Goal: Task Accomplishment & Management: Use online tool/utility

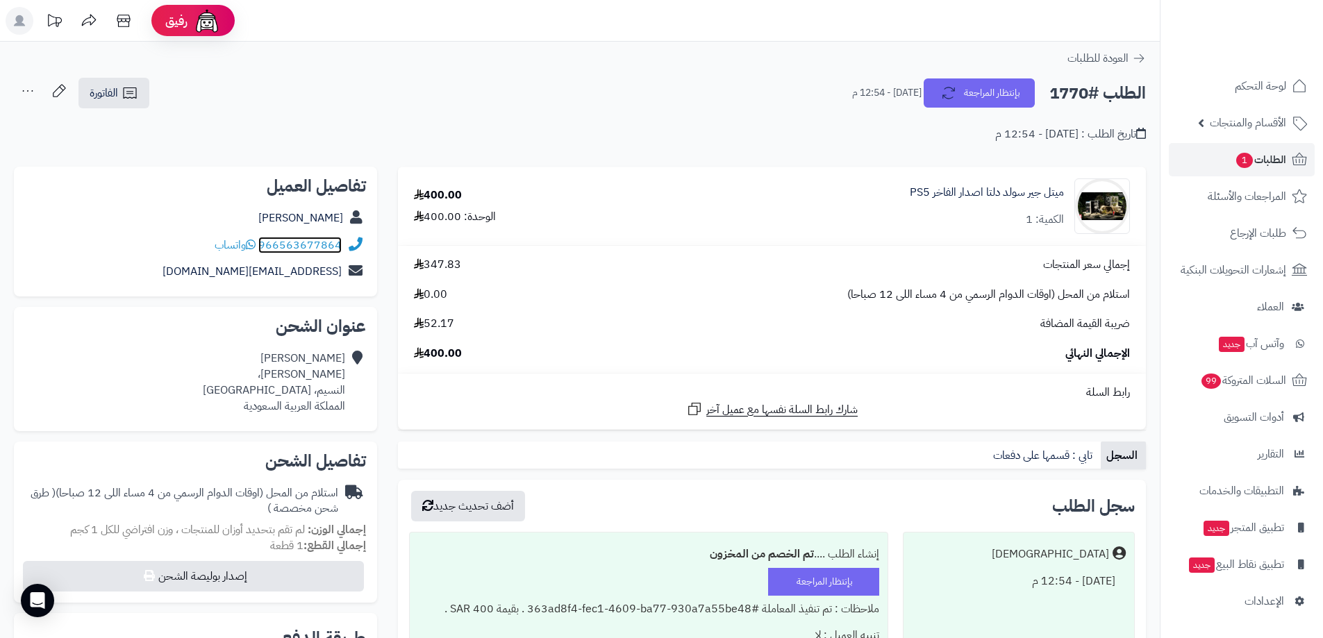
click at [326, 241] on link "966563677864" at bounding box center [299, 245] width 83 height 17
click at [297, 240] on link "966563677864" at bounding box center [299, 245] width 83 height 17
click at [276, 241] on link "966563677864" at bounding box center [299, 245] width 83 height 17
click at [276, 245] on link "966563677864" at bounding box center [299, 245] width 83 height 17
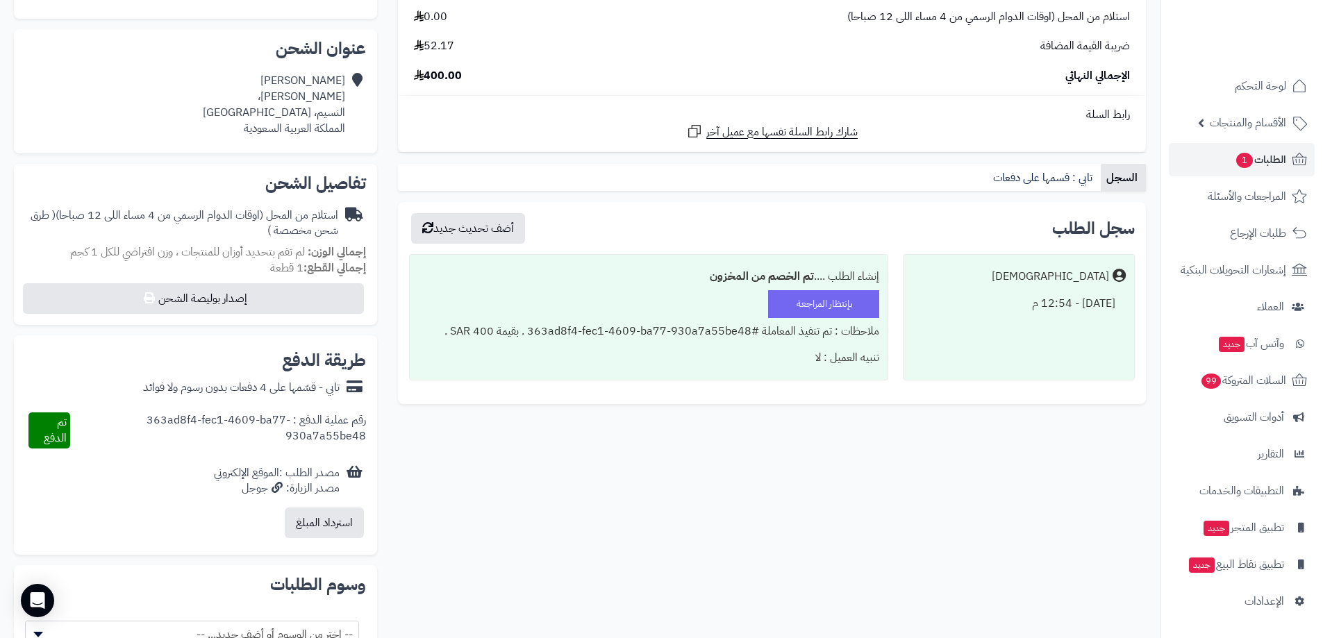
scroll to position [417, 0]
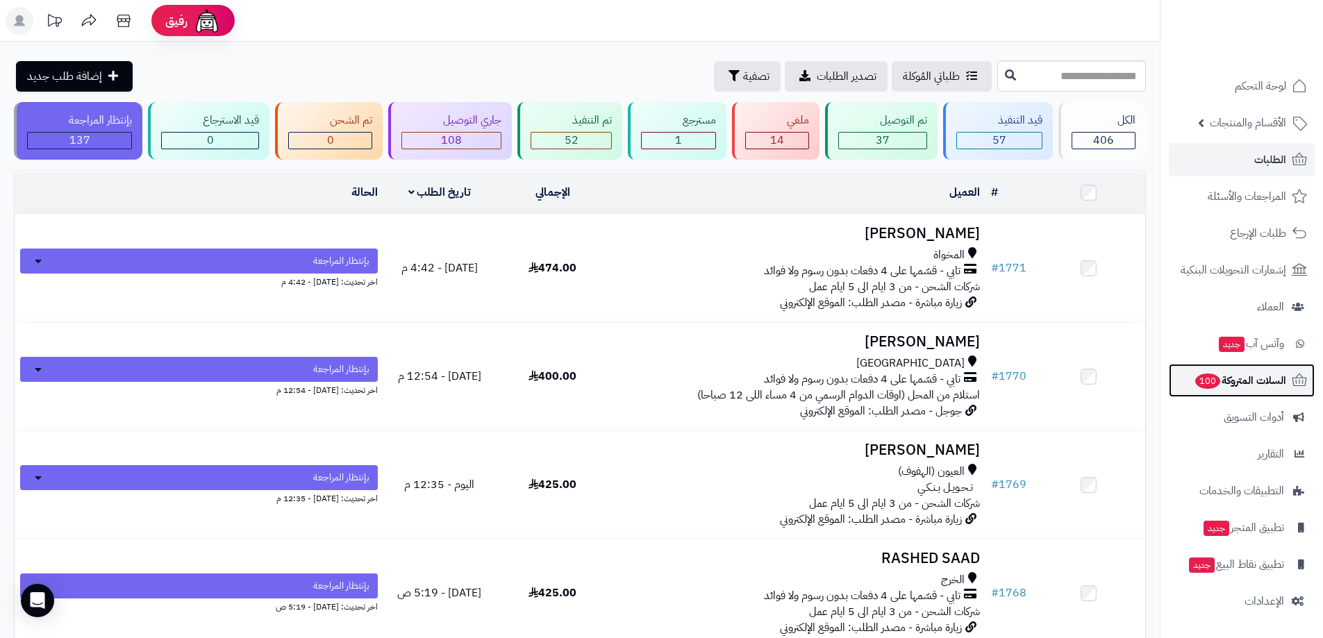
click at [1253, 386] on span "السلات المتروكة 100" at bounding box center [1240, 380] width 92 height 19
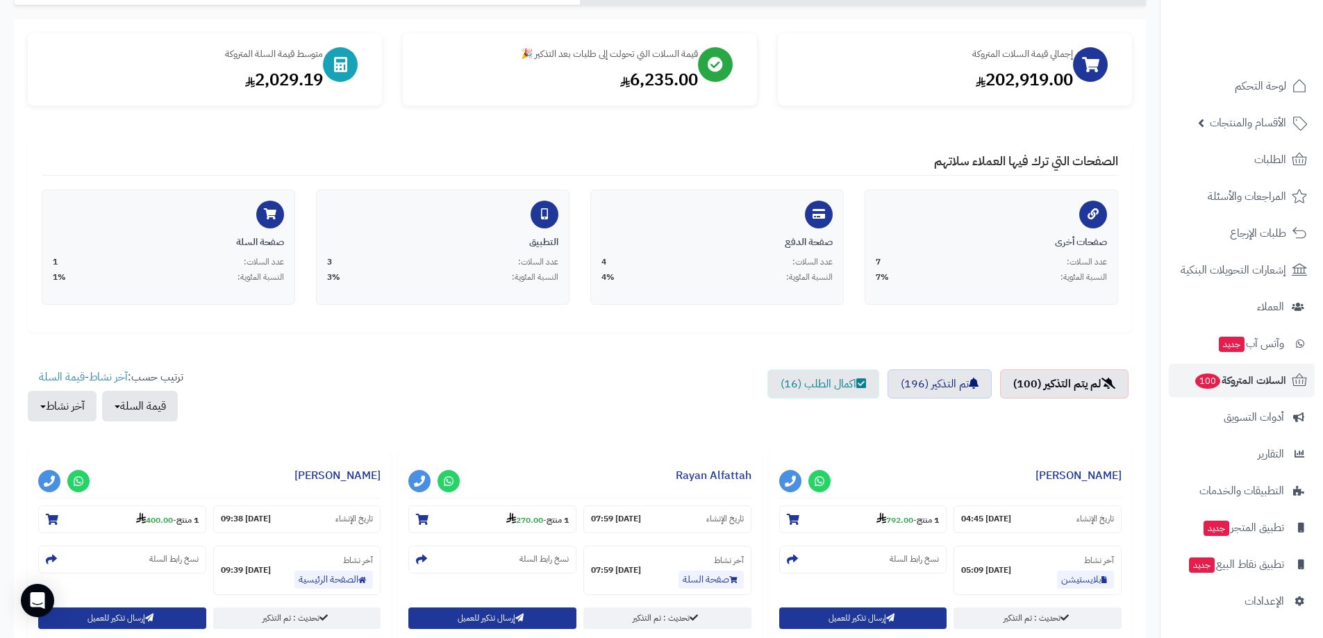
scroll to position [208, 0]
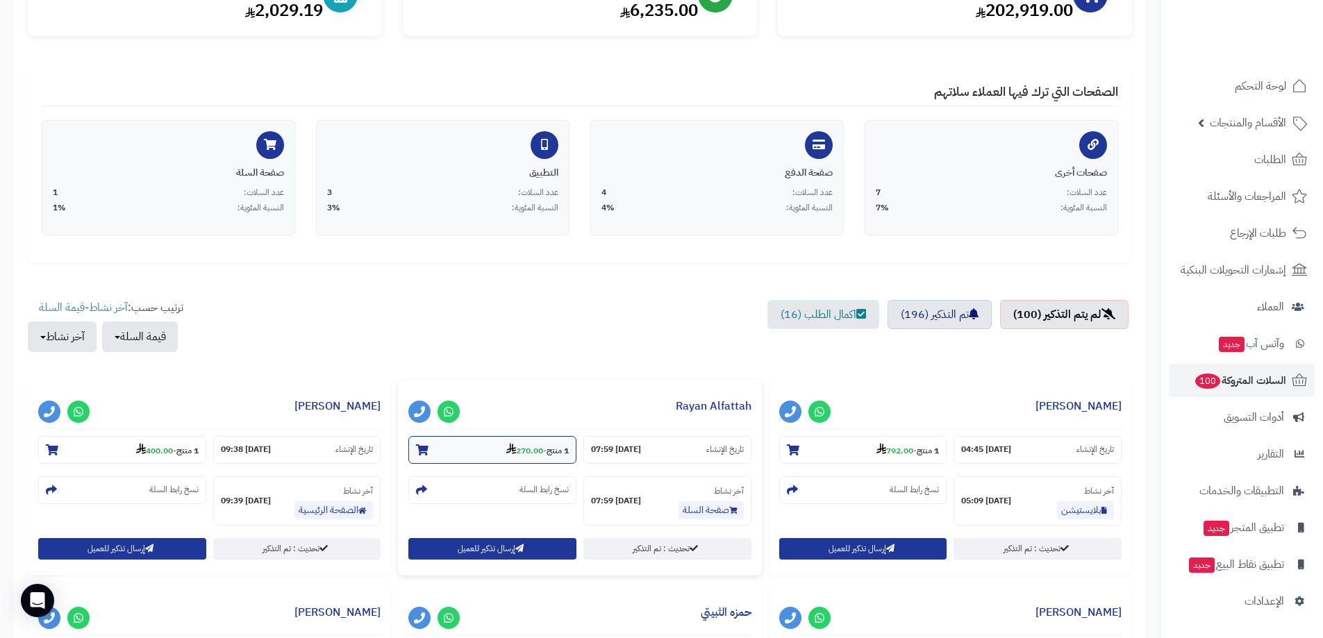
click at [477, 449] on section "1 منتج - 270.00" at bounding box center [492, 450] width 168 height 28
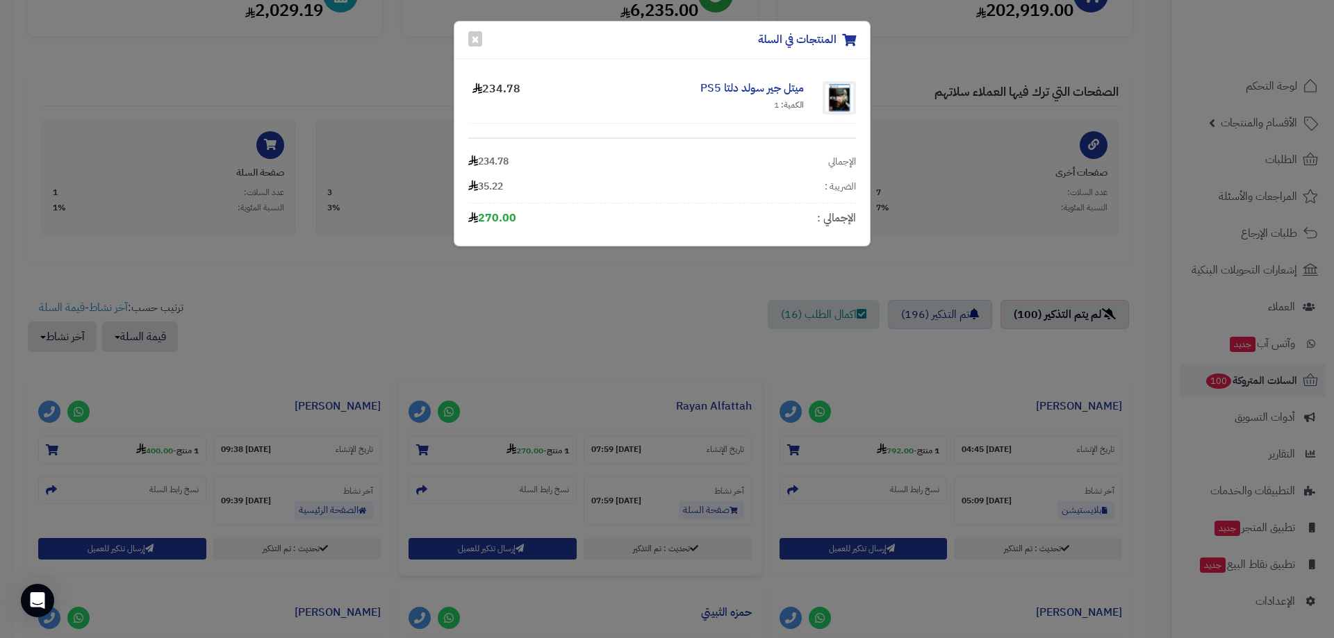
click at [450, 413] on div "المنتجات في السلة × ميتل جير سولد دلتا PS5 الكمية: 1 234.78 الإجمالي 234.78 الض…" at bounding box center [667, 319] width 1334 height 638
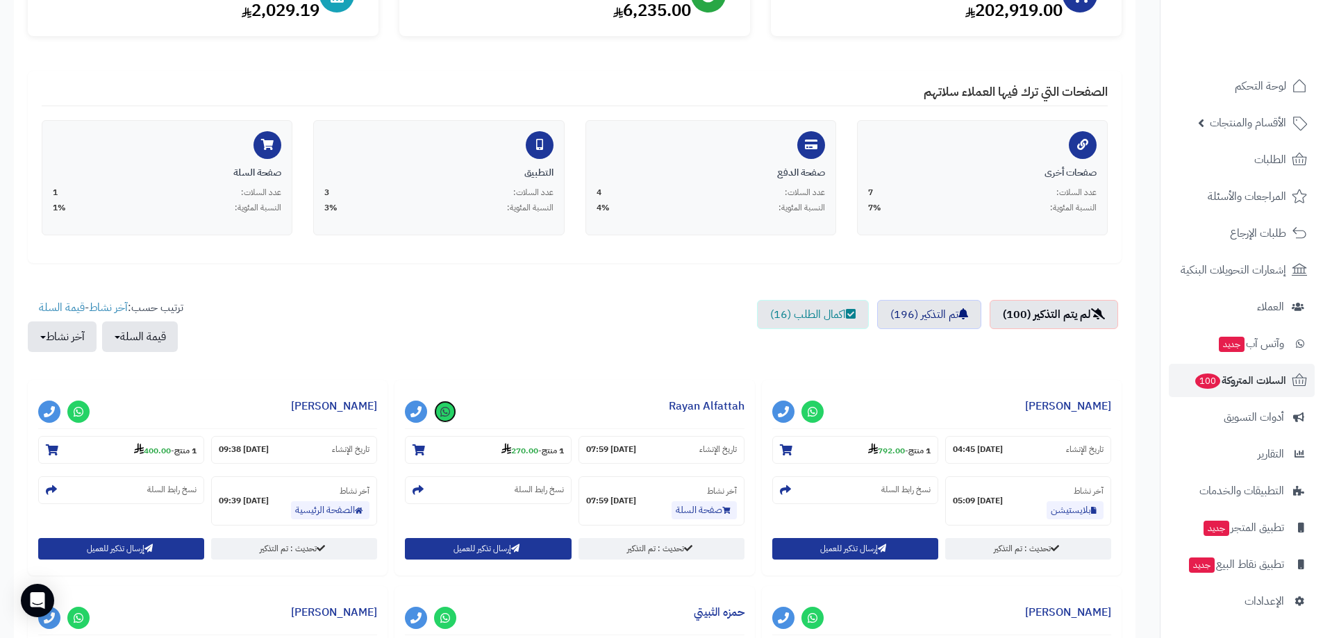
click at [448, 408] on icon at bounding box center [445, 411] width 10 height 11
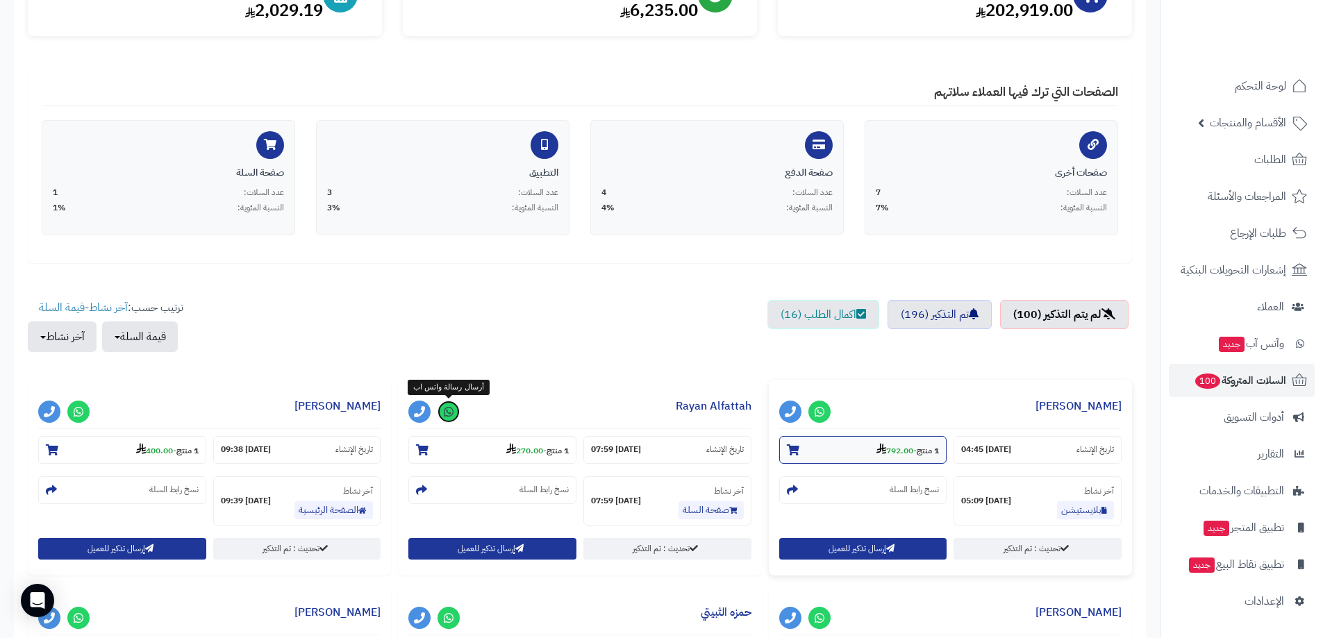
scroll to position [347, 0]
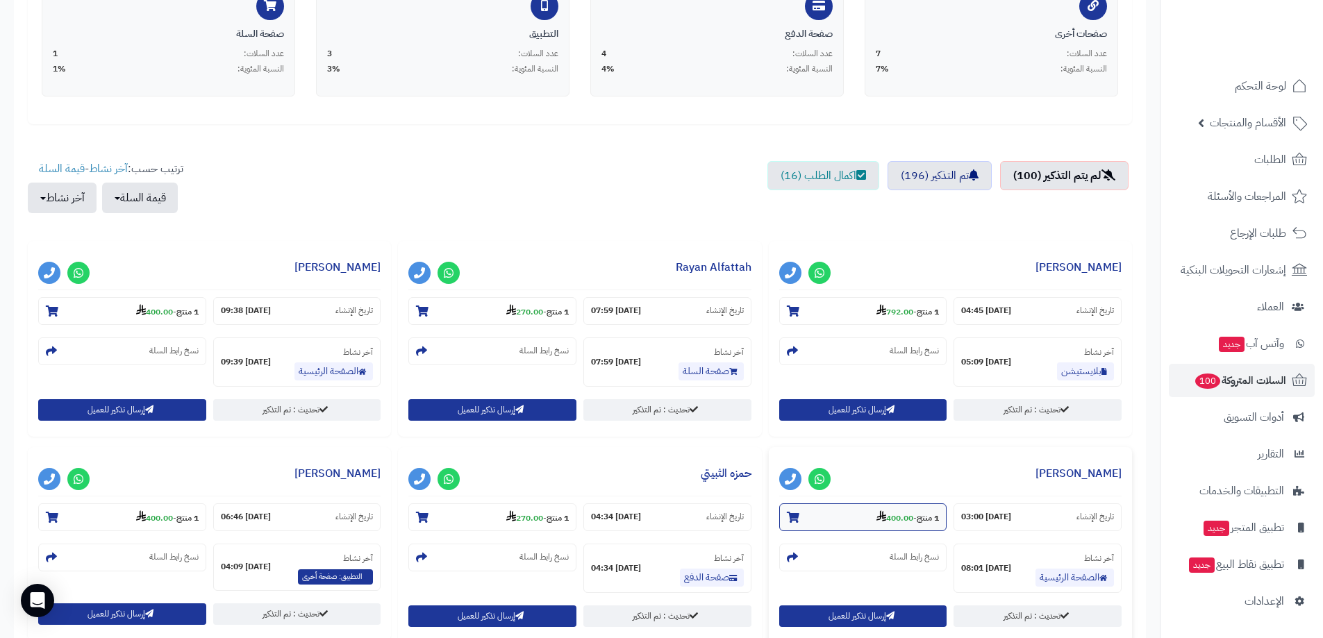
click at [907, 524] on strong "400.00" at bounding box center [895, 518] width 37 height 13
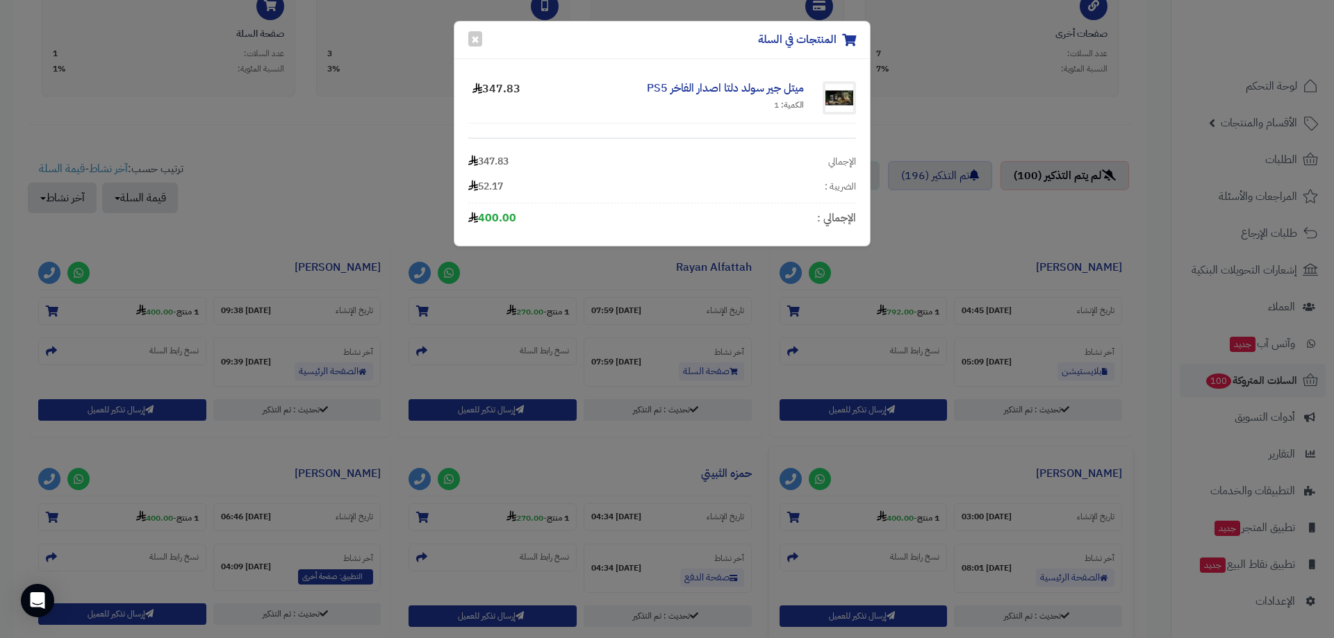
click at [765, 383] on div "المنتجات في السلة × ميتل جير سولد دلتا اصدار الفاخر PS5 الكمية: 1 347.83 الإجما…" at bounding box center [667, 319] width 1334 height 638
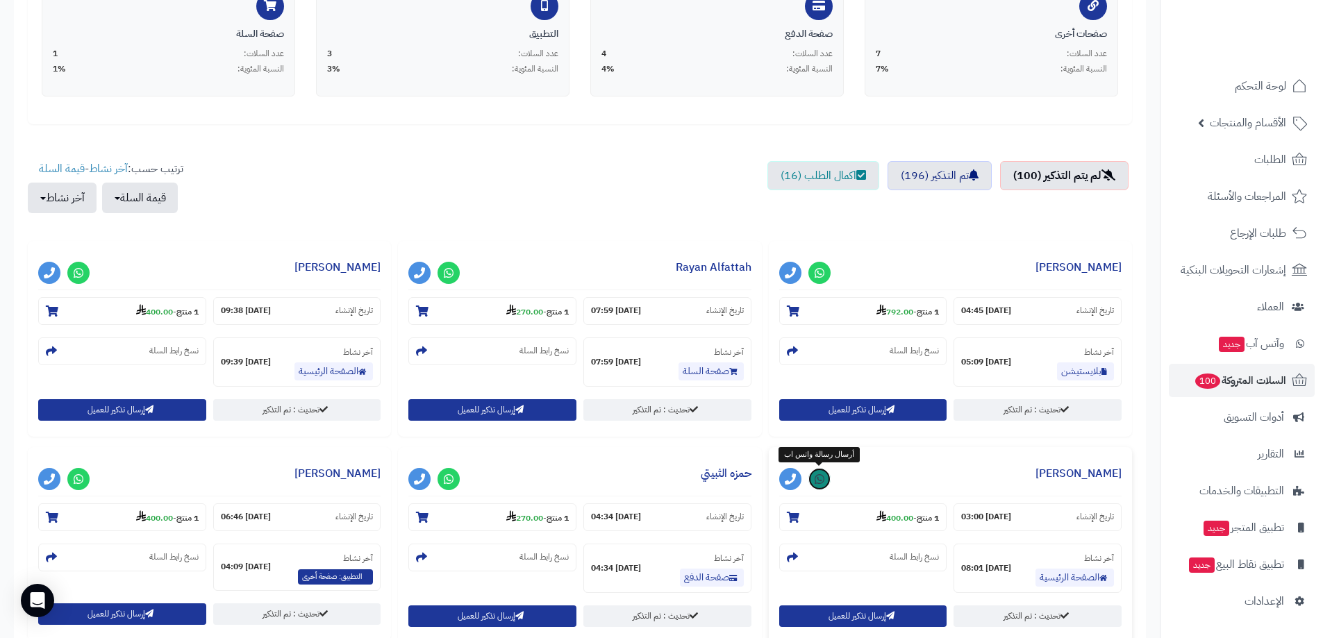
click at [818, 477] on icon at bounding box center [820, 479] width 10 height 11
click at [446, 480] on icon at bounding box center [449, 479] width 10 height 11
click at [76, 481] on icon at bounding box center [79, 479] width 10 height 11
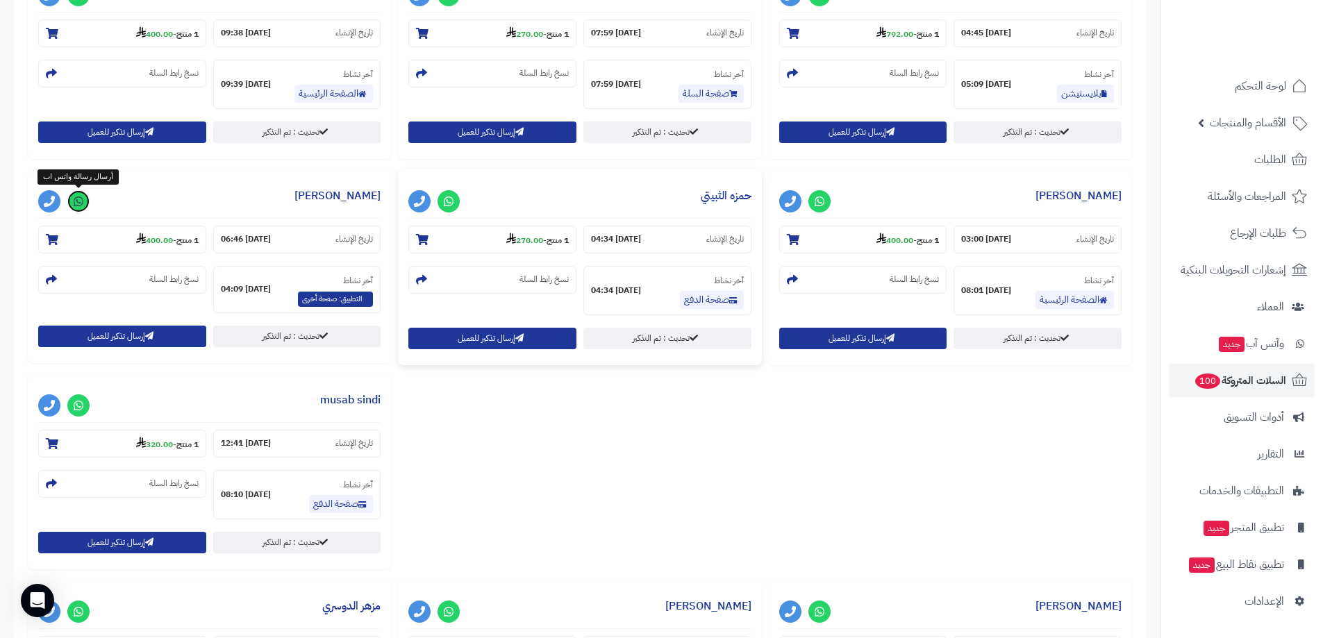
scroll to position [695, 0]
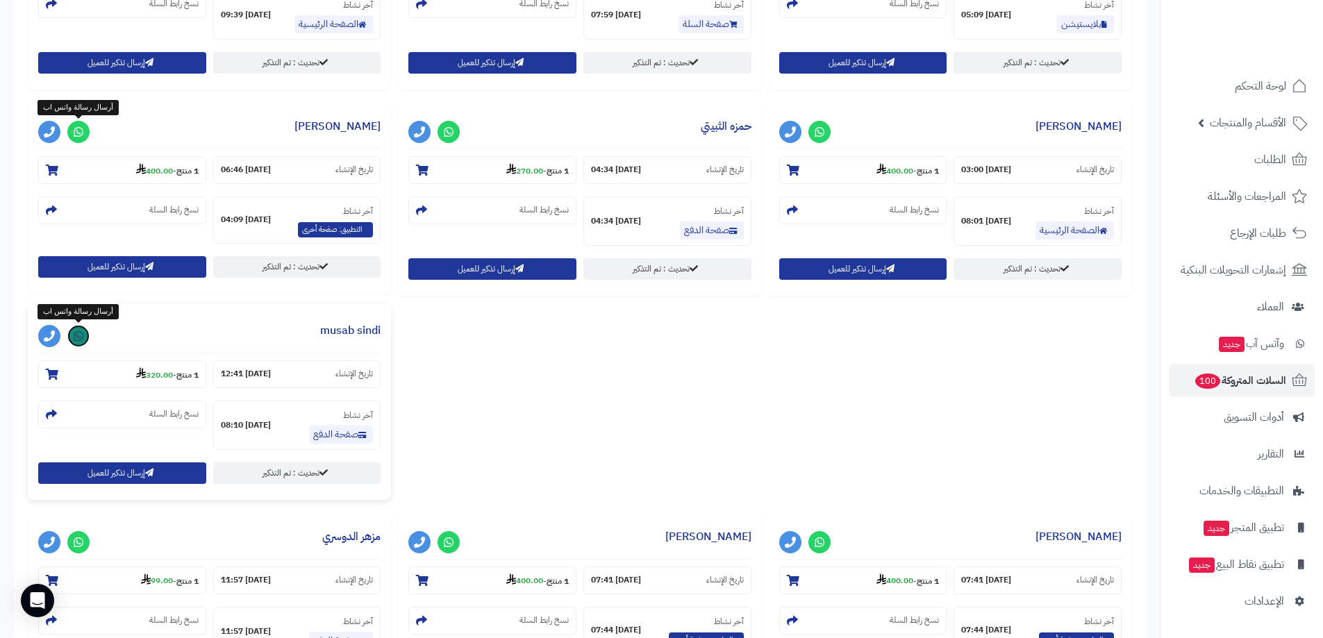
click at [70, 336] on link at bounding box center [78, 336] width 22 height 22
click at [78, 338] on icon at bounding box center [79, 336] width 10 height 11
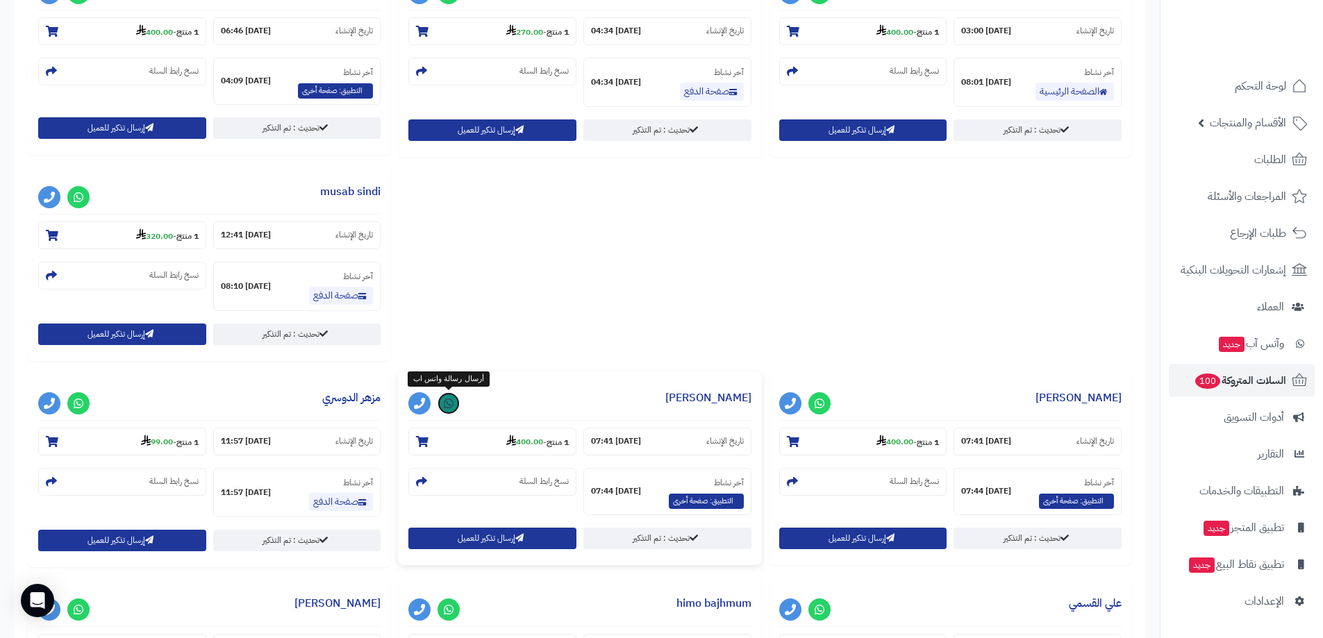
click at [452, 398] on icon at bounding box center [449, 403] width 10 height 11
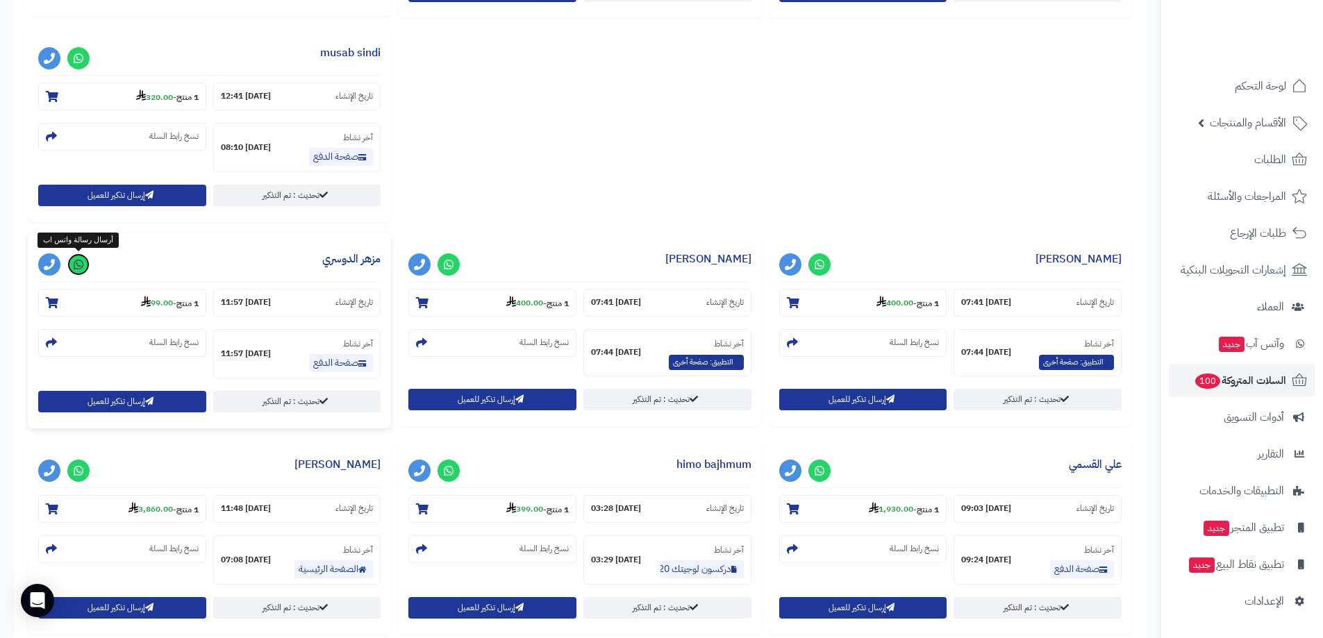
scroll to position [1042, 0]
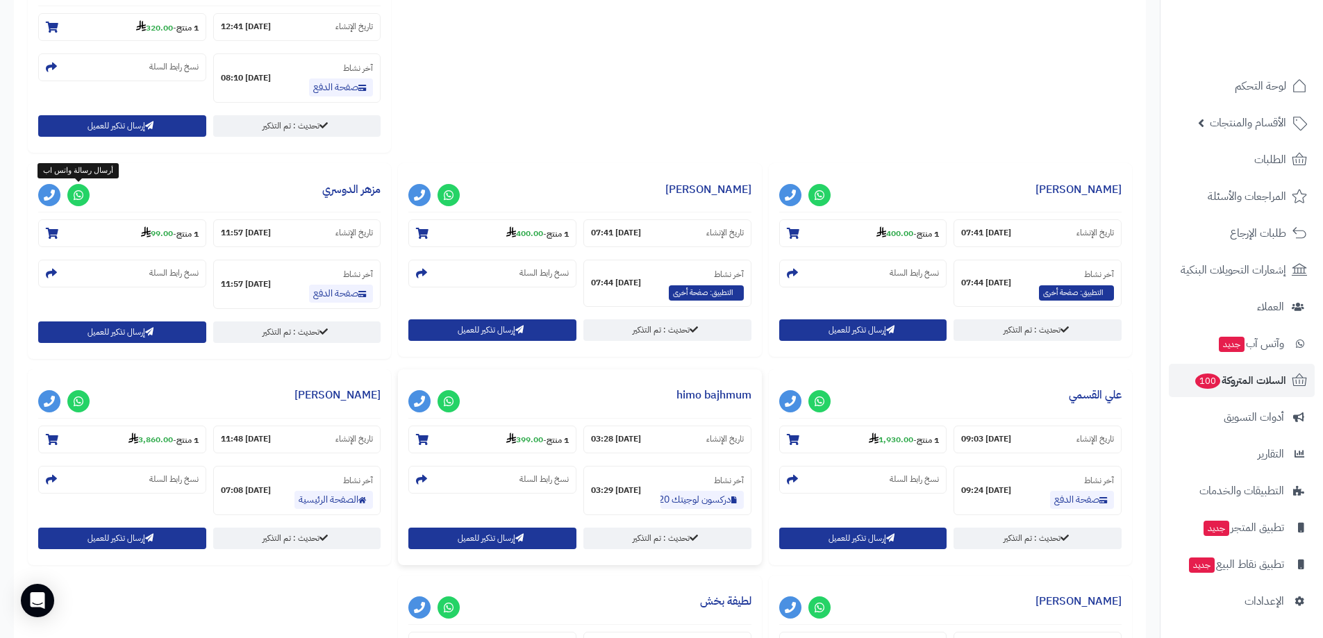
click at [460, 391] on h3 "himo bajhmum" at bounding box center [579, 399] width 342 height 39
click at [453, 393] on link at bounding box center [449, 401] width 22 height 22
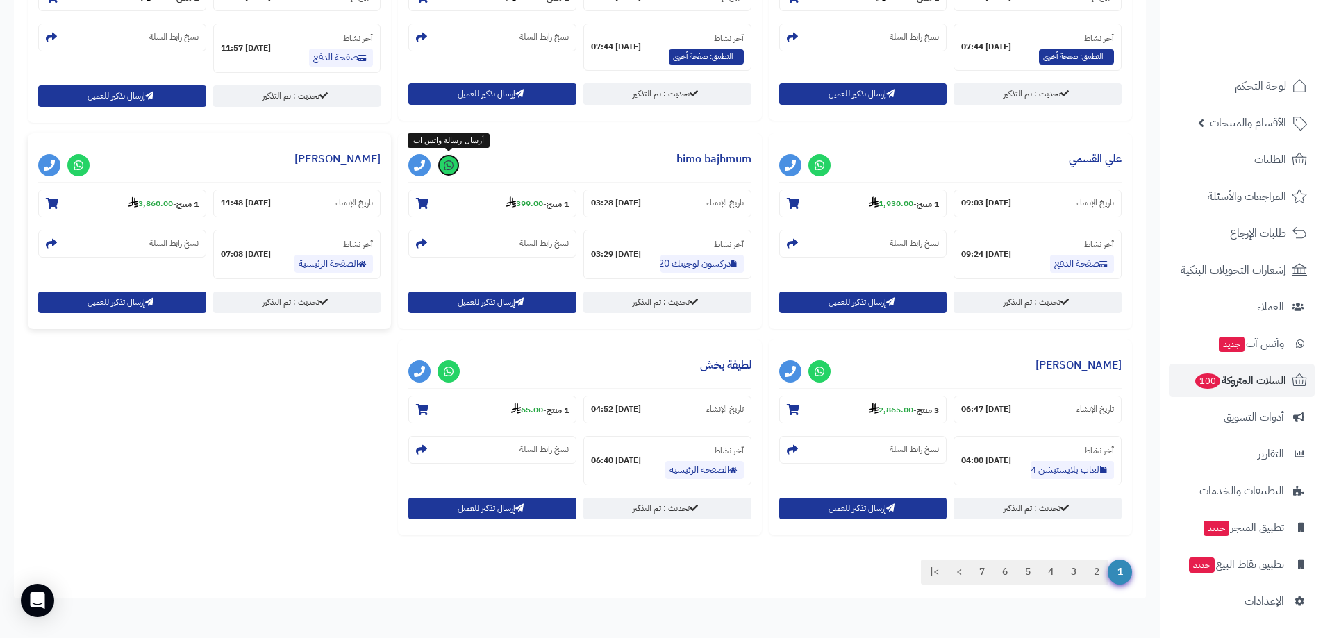
scroll to position [1000, 0]
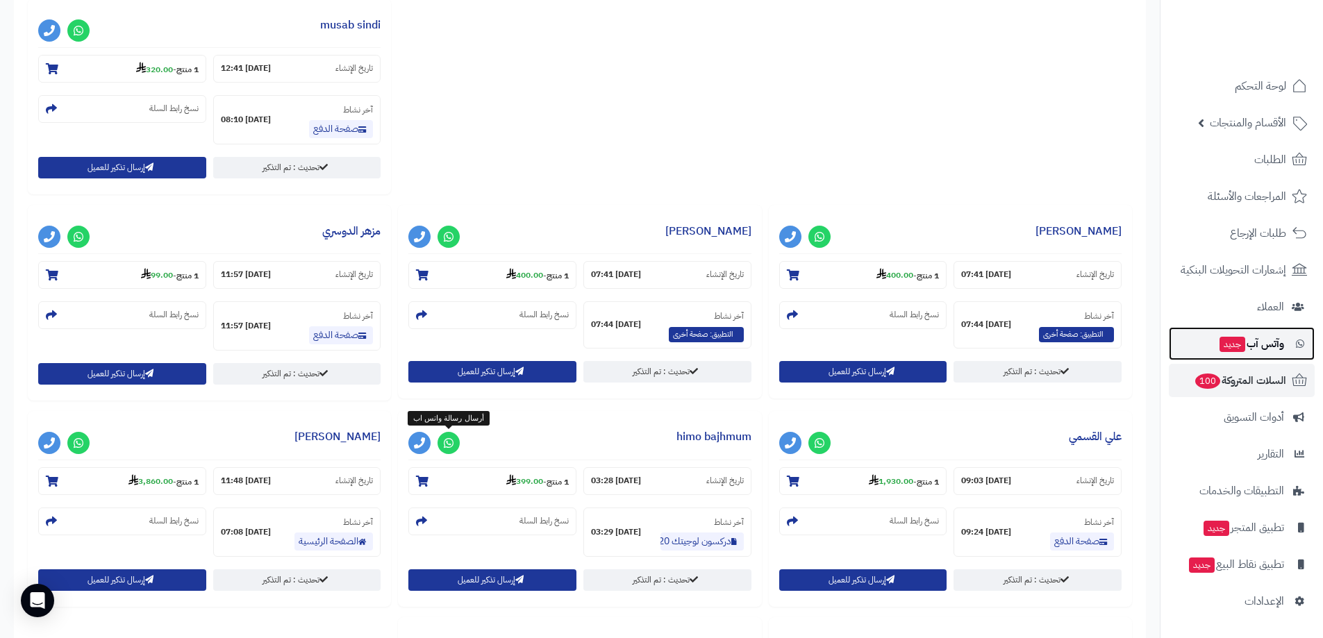
click at [1225, 347] on span "جديد" at bounding box center [1233, 344] width 26 height 15
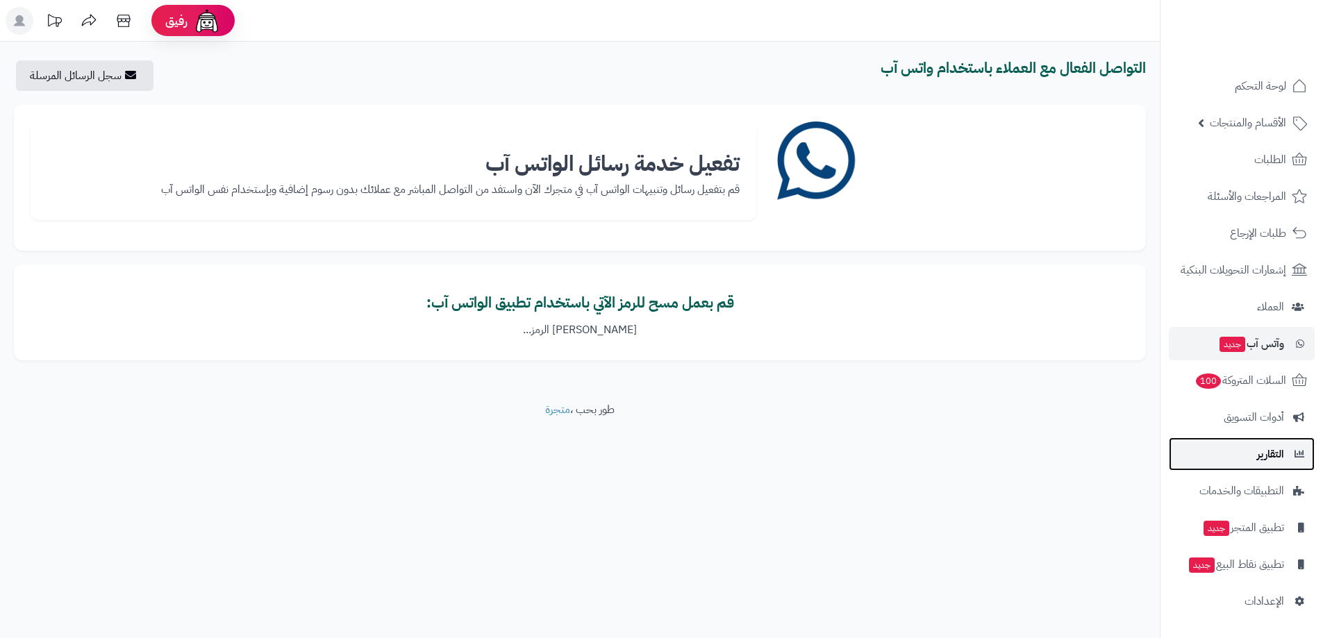
click at [1260, 455] on link "التقارير" at bounding box center [1242, 454] width 146 height 33
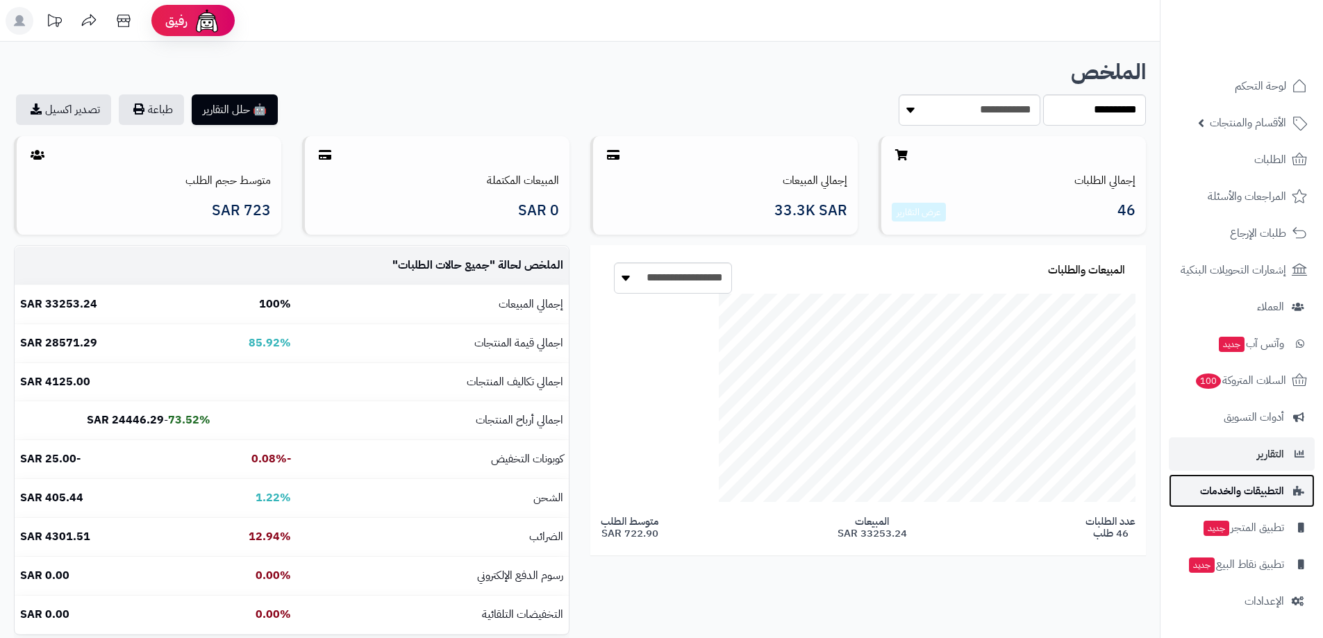
click at [1243, 484] on span "التطبيقات والخدمات" at bounding box center [1242, 490] width 84 height 19
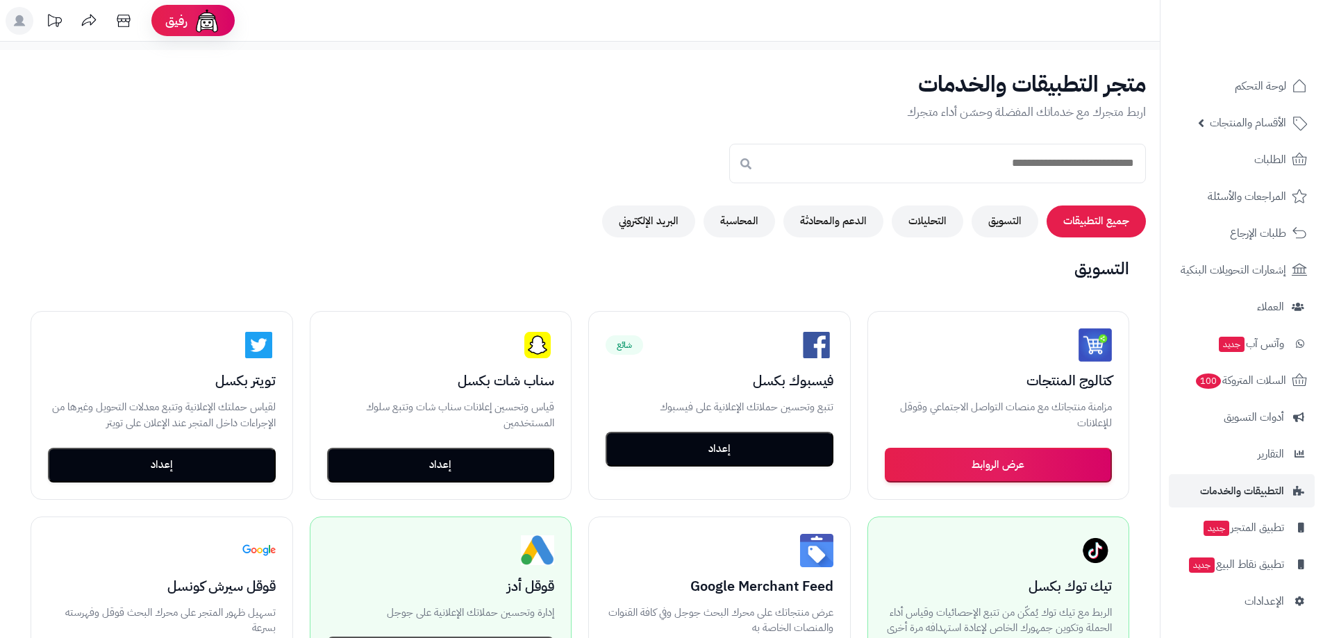
scroll to position [69, 0]
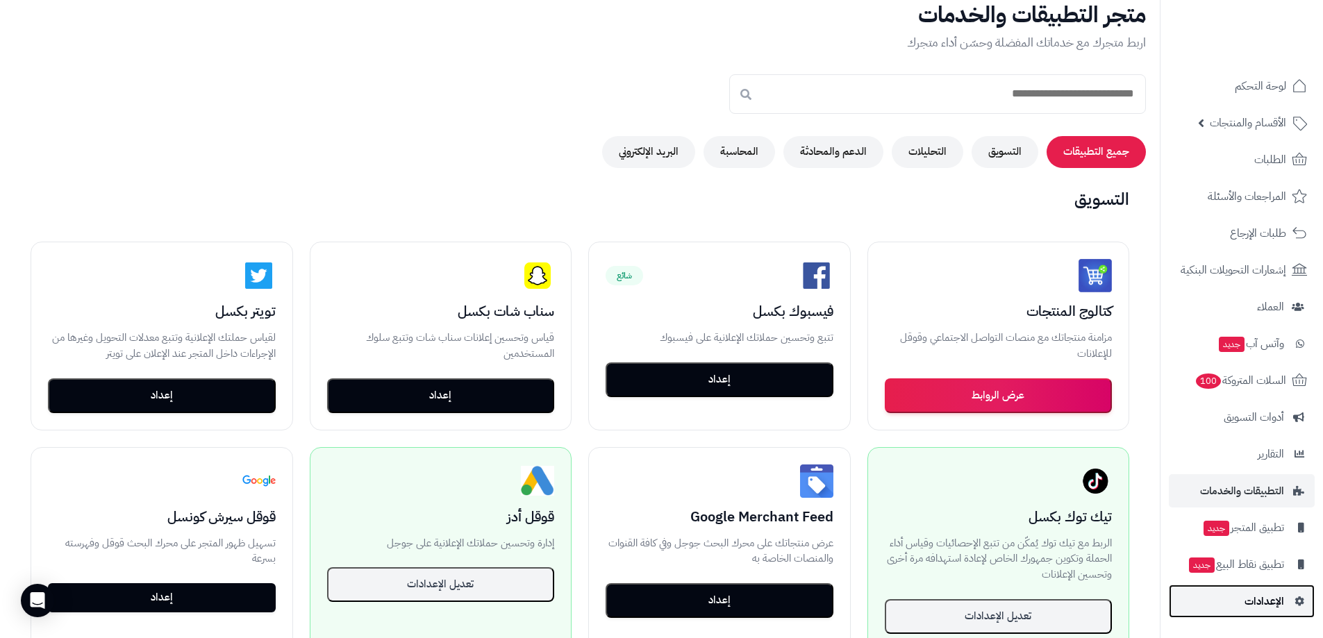
click at [1246, 601] on span "الإعدادات" at bounding box center [1265, 601] width 40 height 19
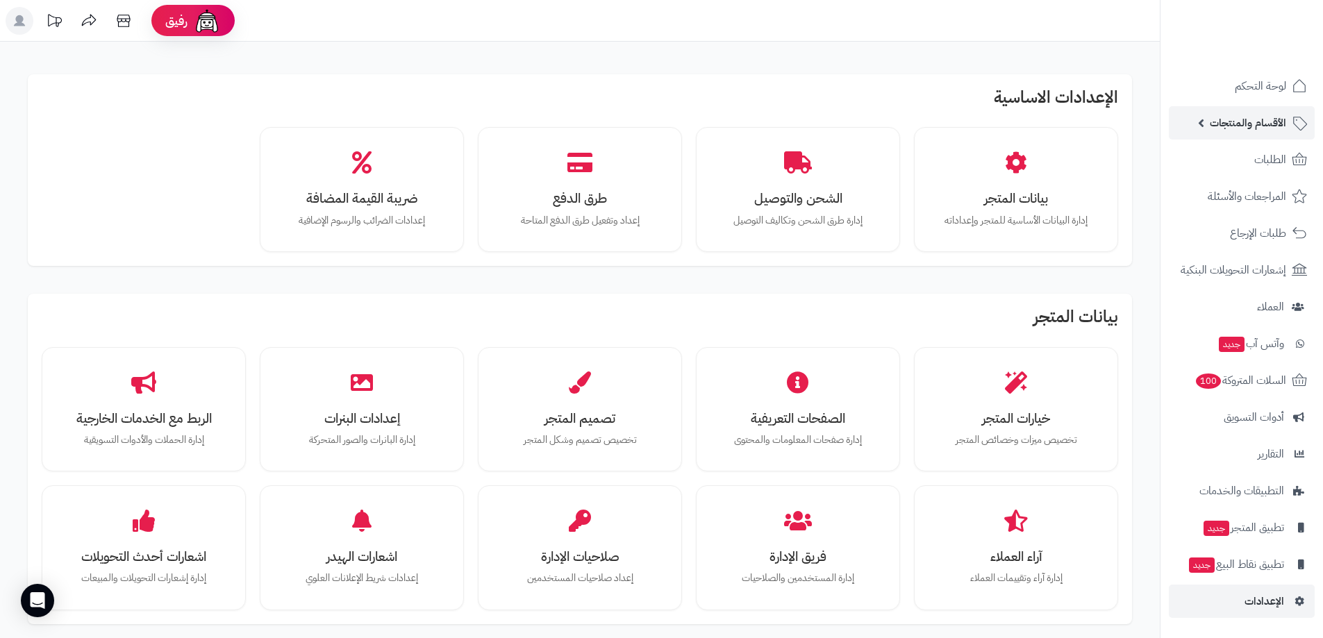
click at [1255, 132] on span "الأقسام والمنتجات" at bounding box center [1248, 122] width 76 height 19
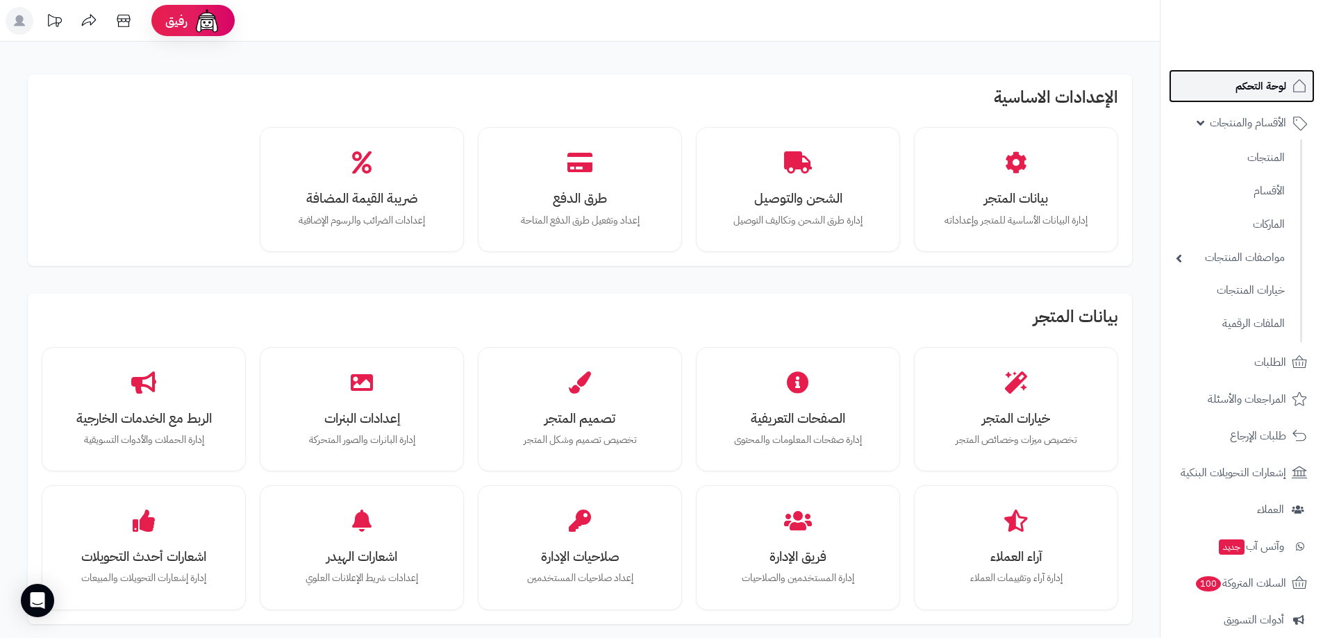
click at [1271, 88] on span "لوحة التحكم" at bounding box center [1261, 85] width 51 height 19
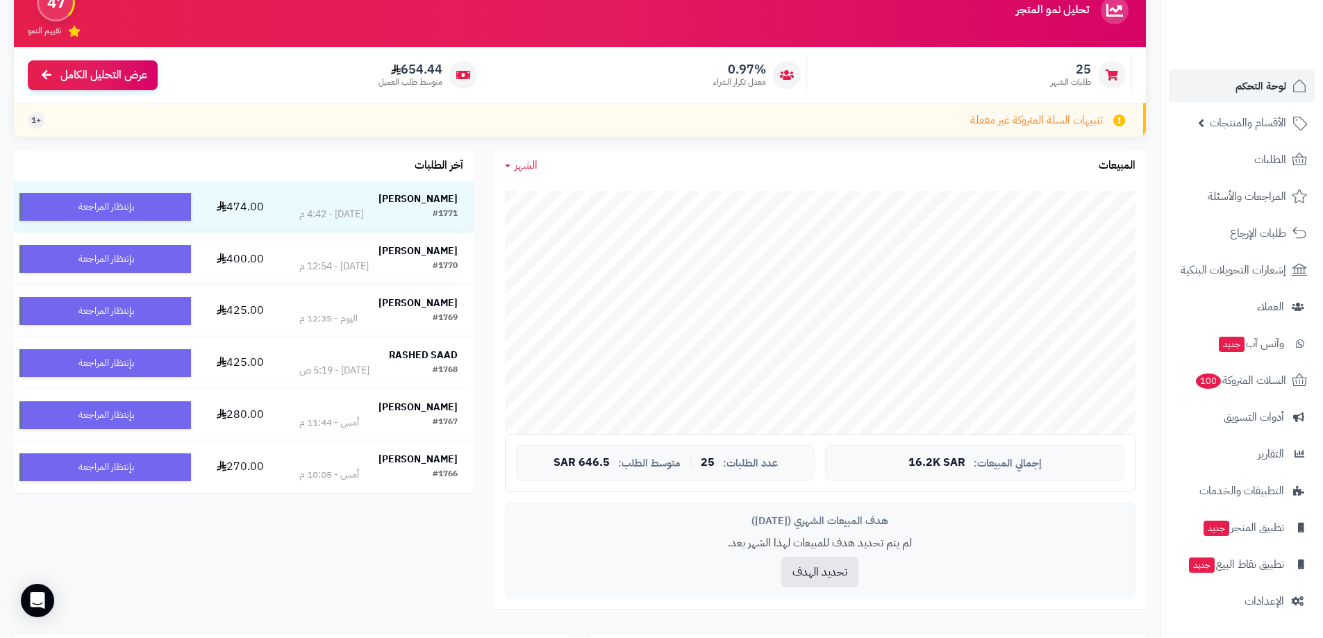
scroll to position [347, 0]
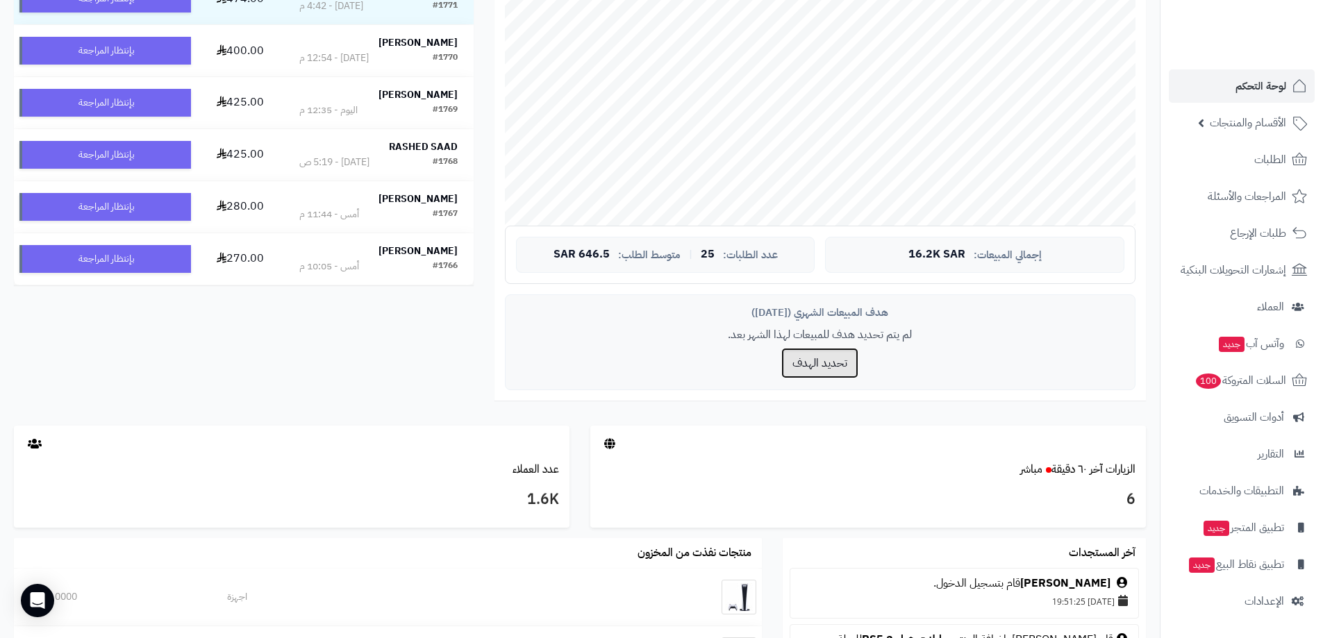
click at [793, 361] on button "تحديد الهدف" at bounding box center [820, 363] width 77 height 31
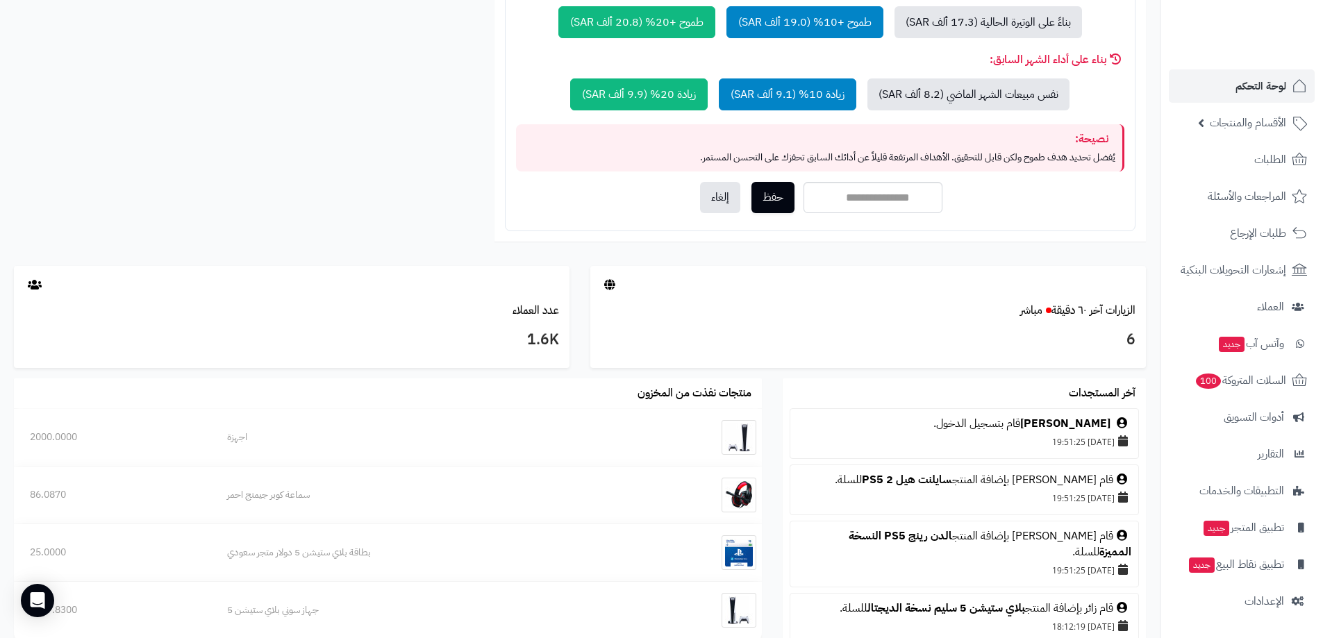
scroll to position [855, 0]
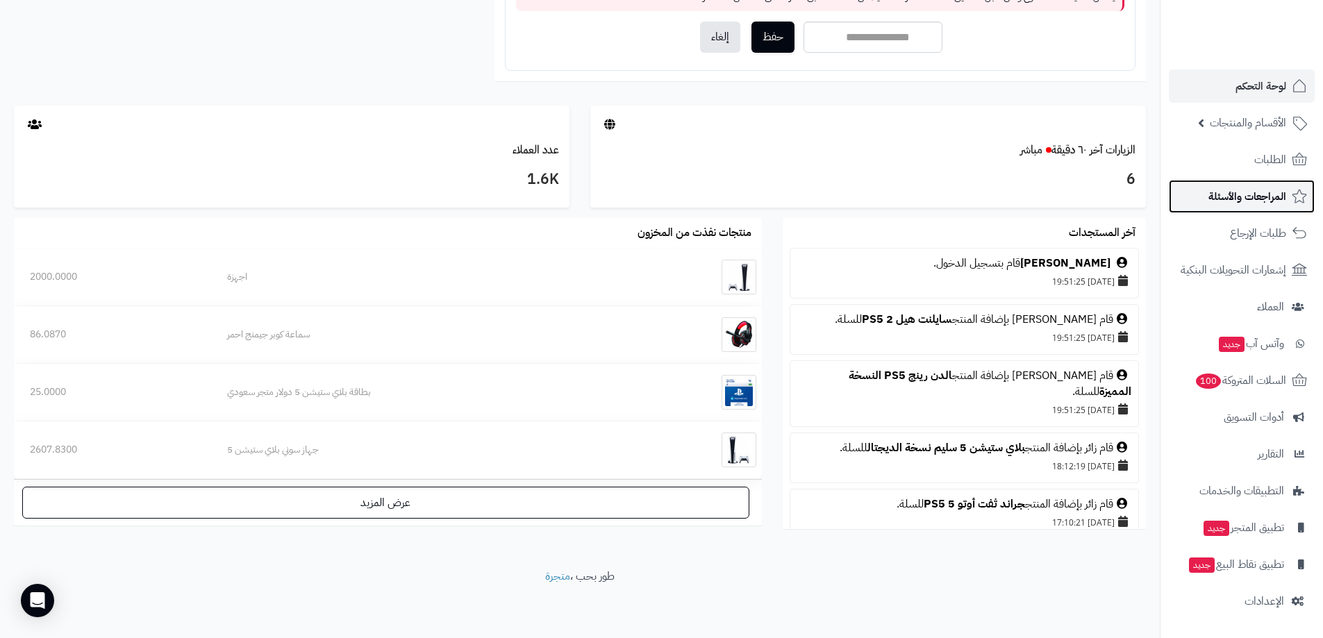
click at [1257, 199] on span "المراجعات والأسئلة" at bounding box center [1248, 196] width 78 height 19
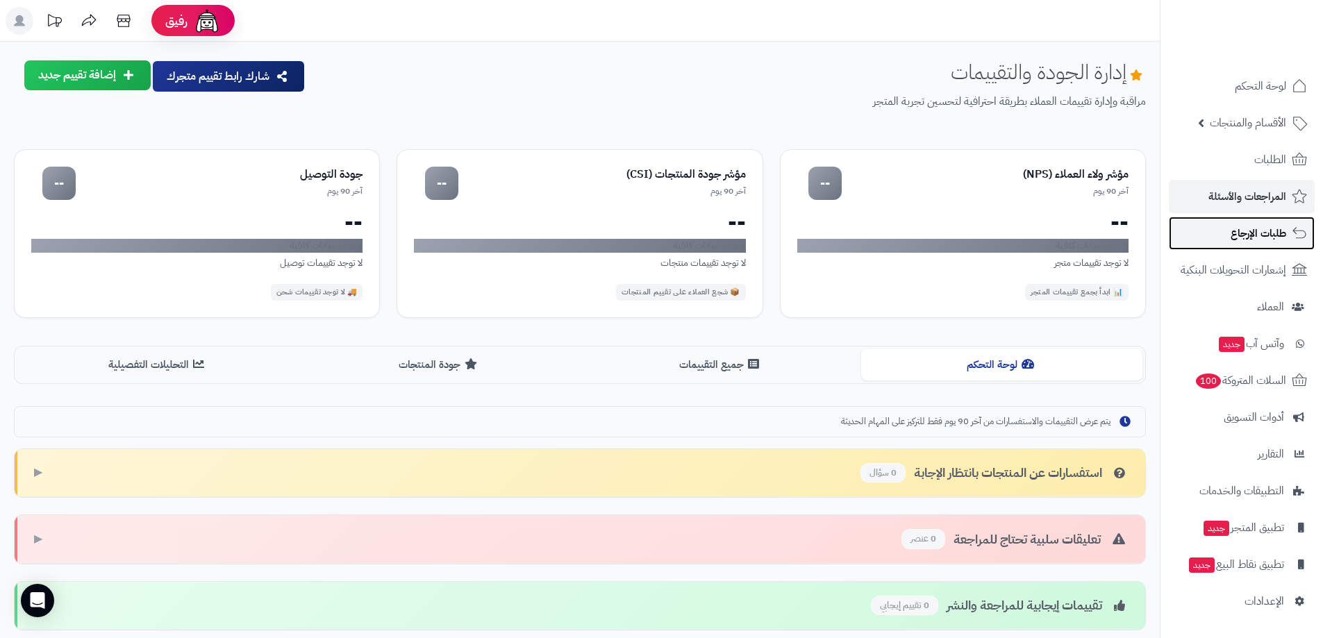
click at [1263, 241] on span "طلبات الإرجاع" at bounding box center [1259, 233] width 56 height 19
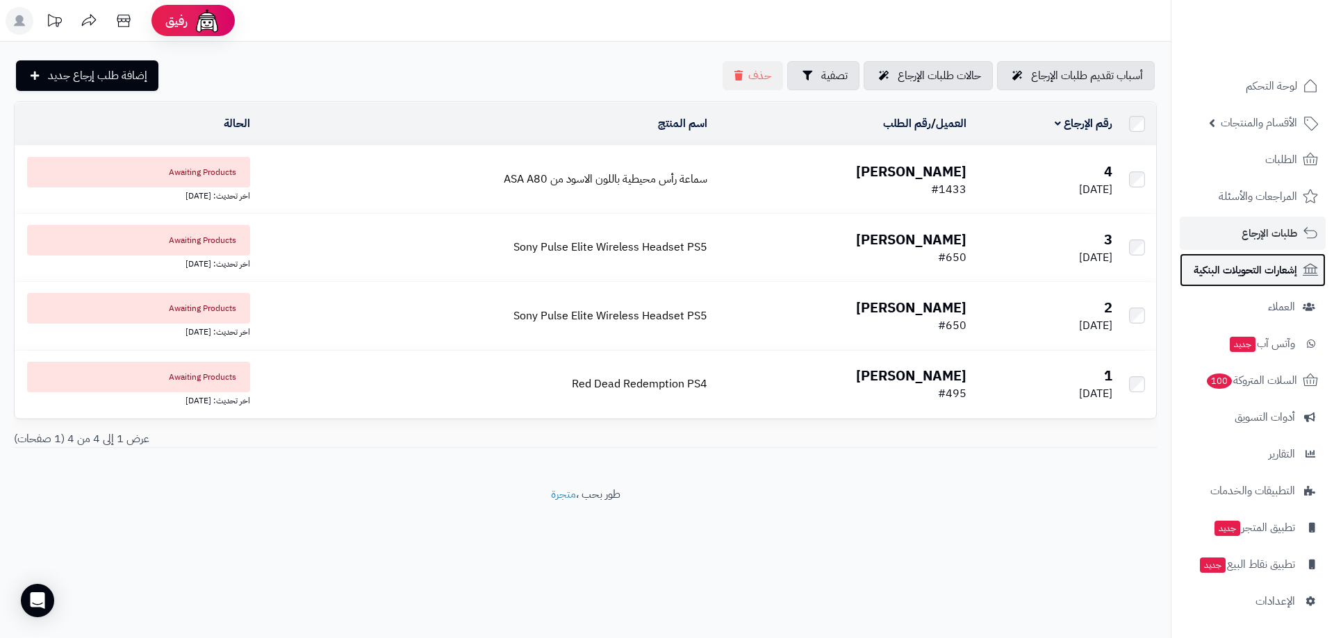
click at [1246, 279] on span "إشعارات التحويلات البنكية" at bounding box center [1246, 270] width 104 height 19
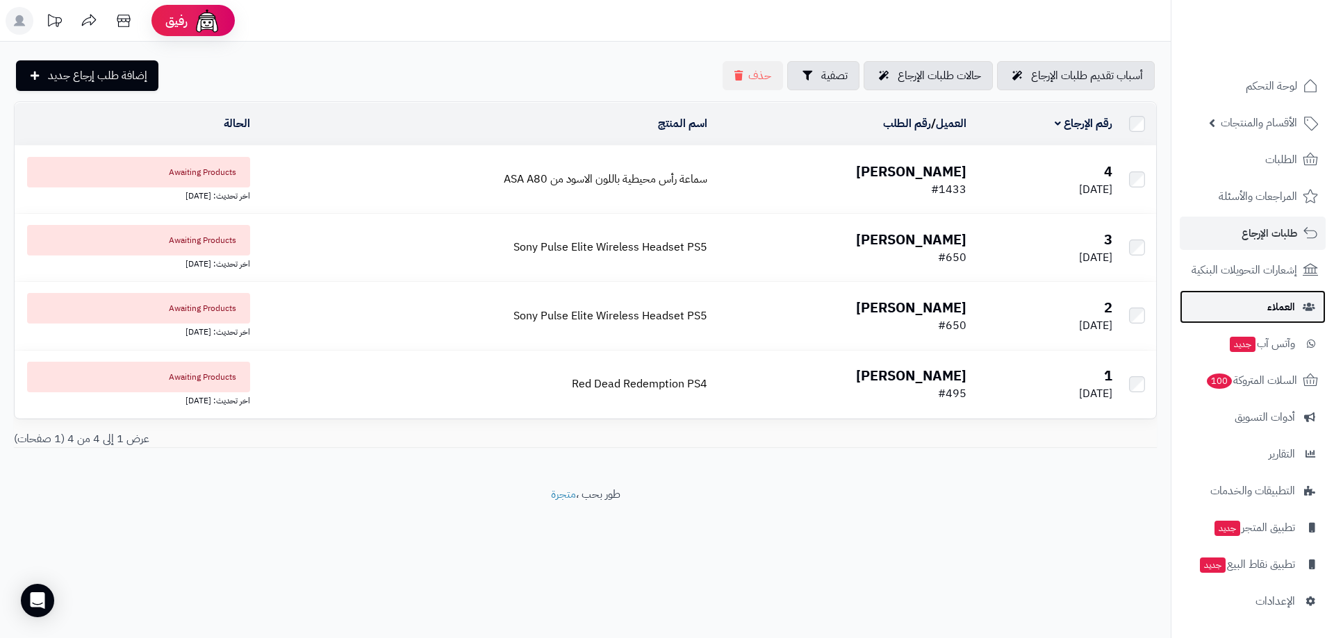
click at [1255, 298] on link "العملاء" at bounding box center [1253, 306] width 146 height 33
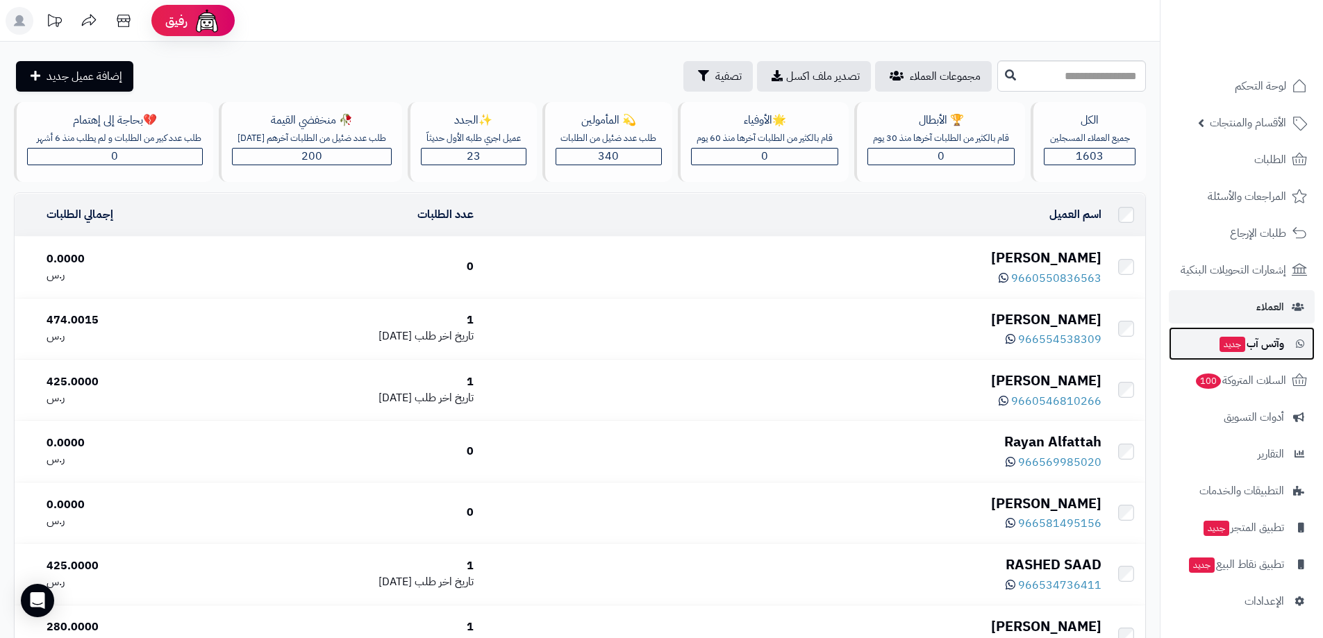
click at [1260, 340] on span "وآتس آب جديد" at bounding box center [1252, 343] width 66 height 19
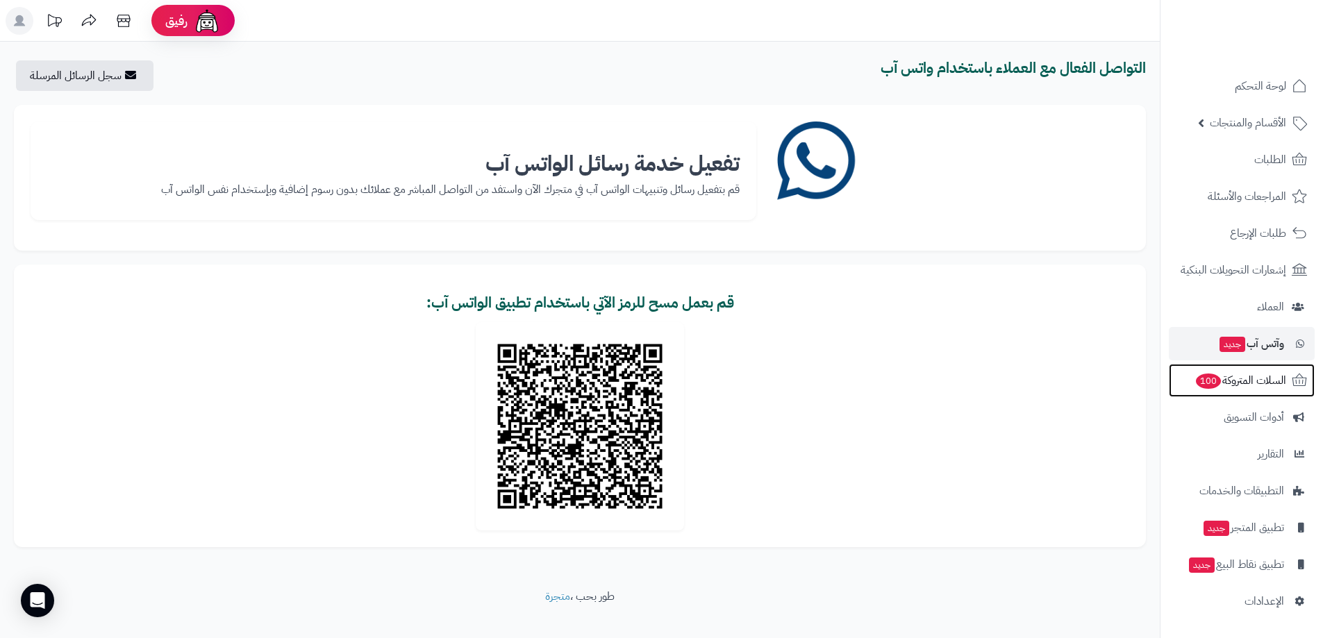
click at [1252, 384] on span "السلات المتروكة 100" at bounding box center [1241, 380] width 92 height 19
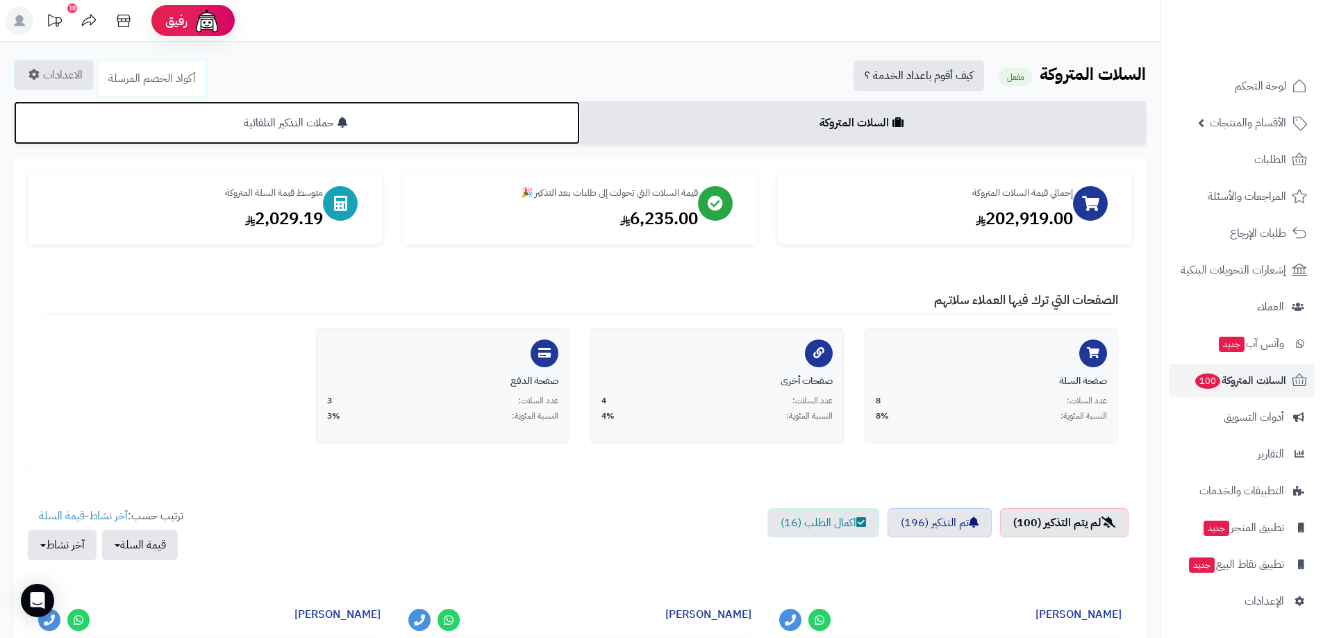
click at [515, 123] on link "حملات التذكير التلقائية" at bounding box center [297, 122] width 566 height 43
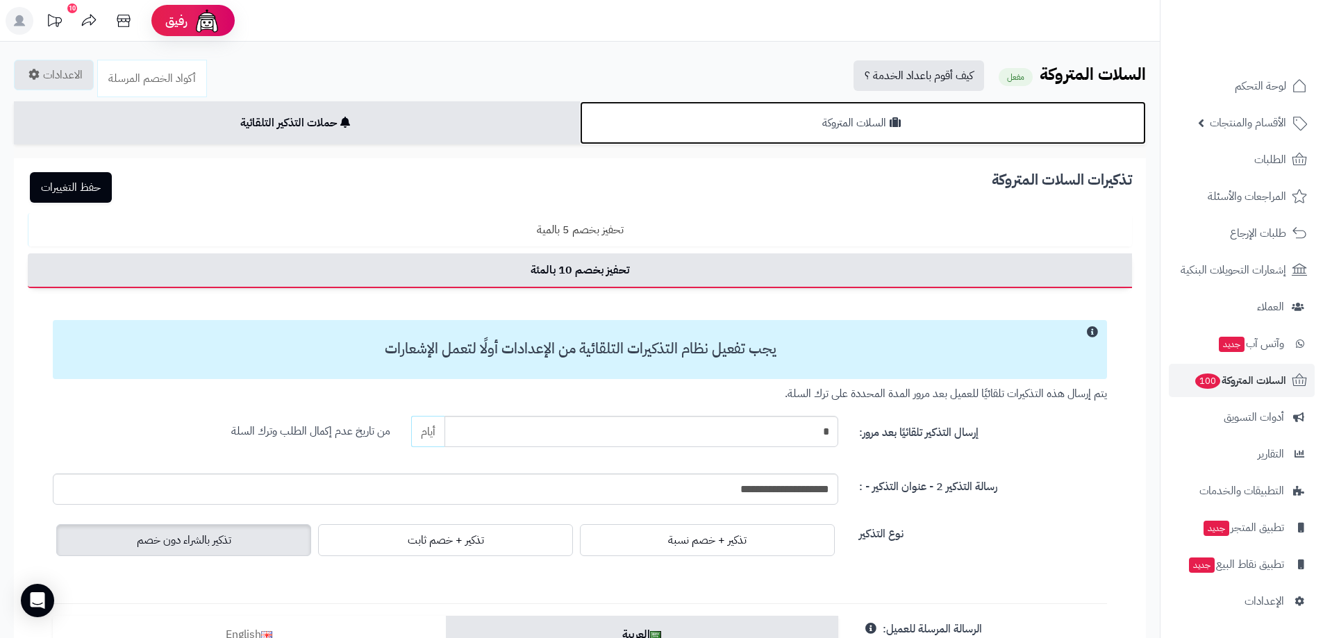
click at [735, 125] on link "السلات المتروكة" at bounding box center [863, 122] width 566 height 43
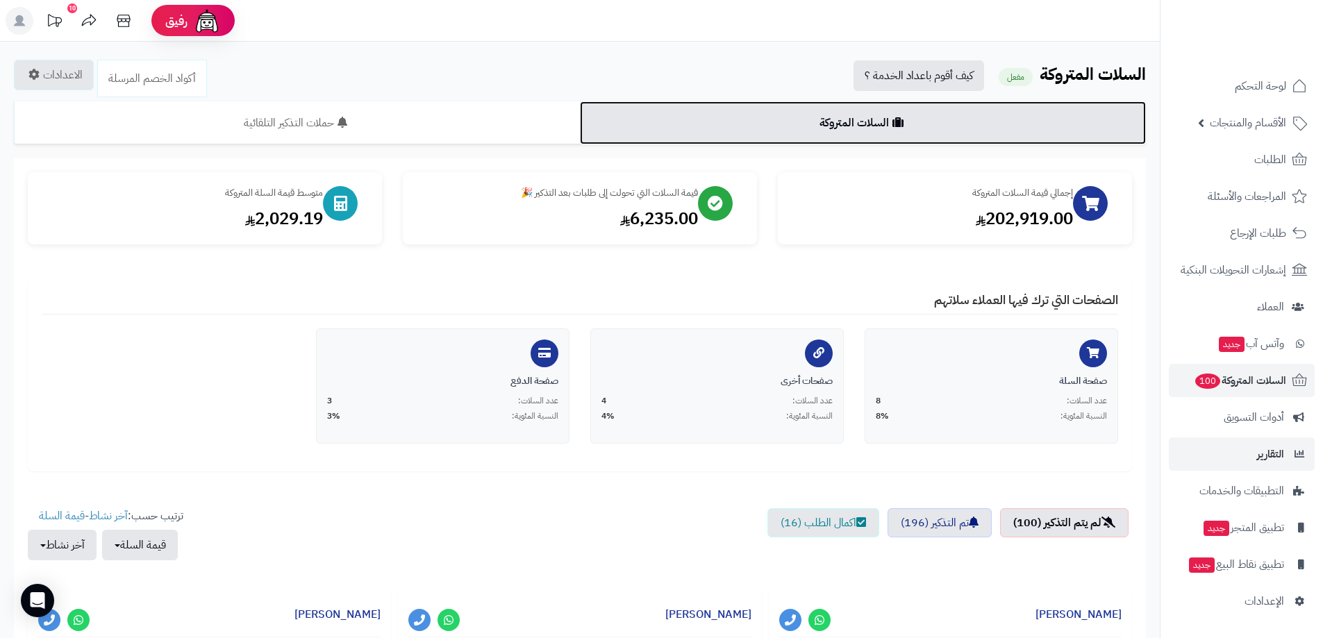
scroll to position [69, 0]
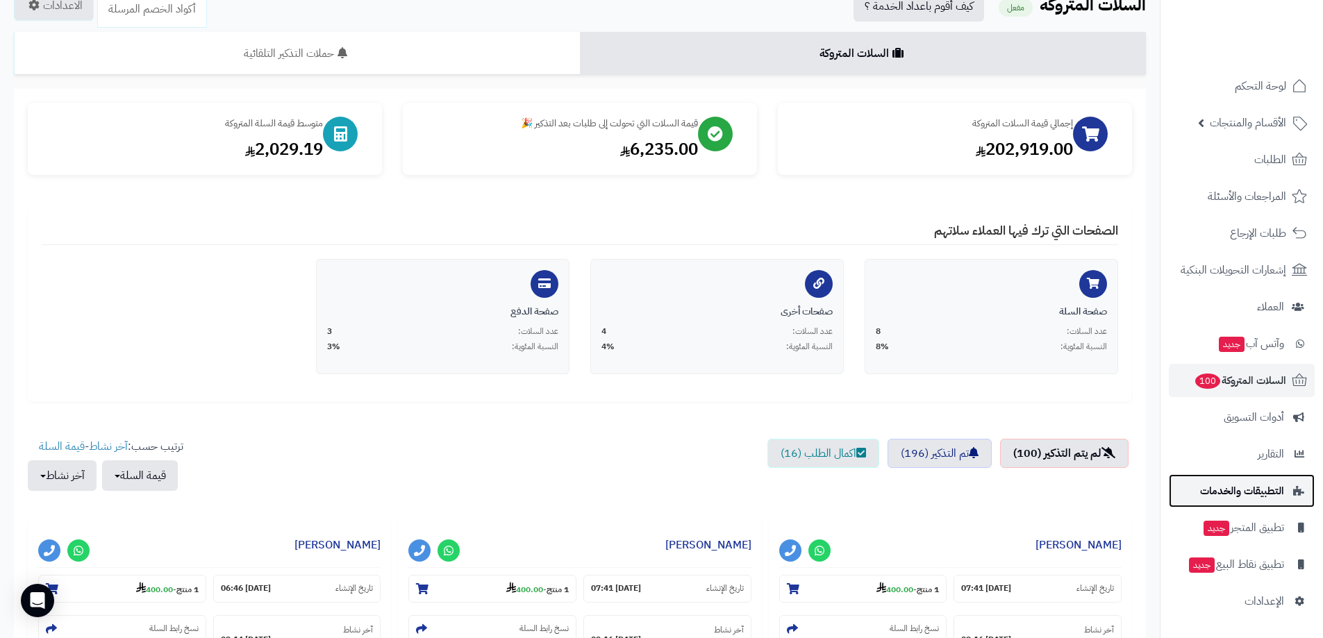
click at [1213, 493] on span "التطبيقات والخدمات" at bounding box center [1242, 490] width 84 height 19
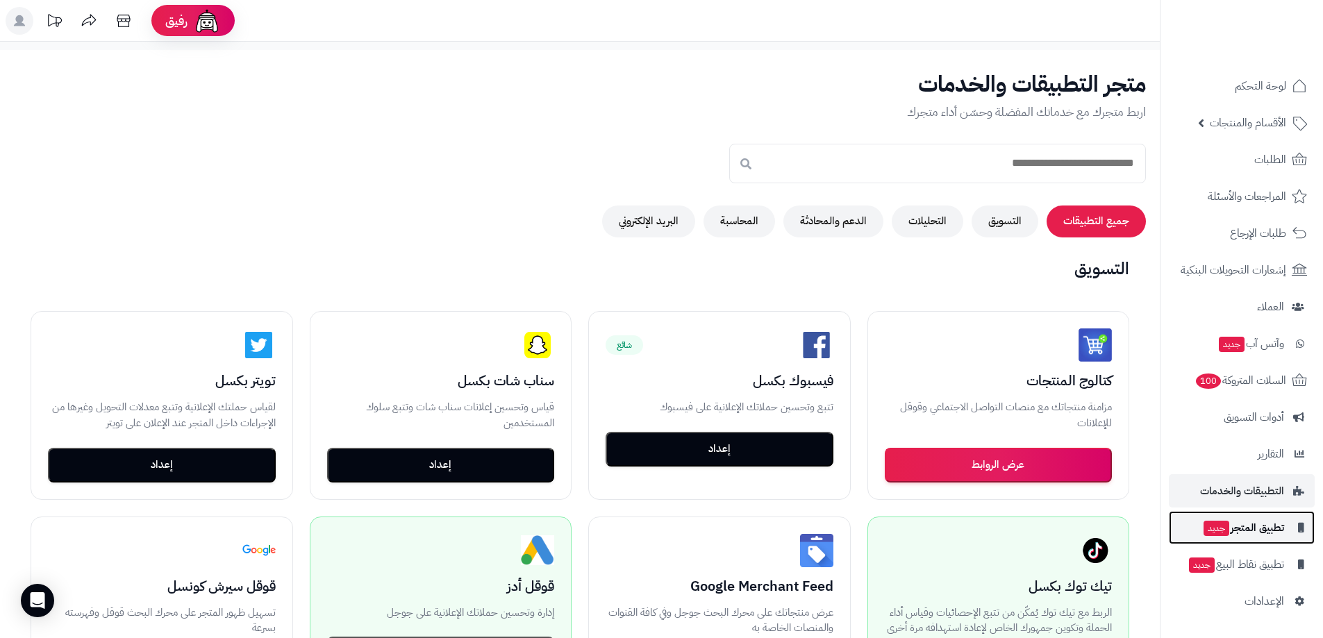
click at [1237, 530] on span "تطبيق المتجر جديد" at bounding box center [1244, 527] width 82 height 19
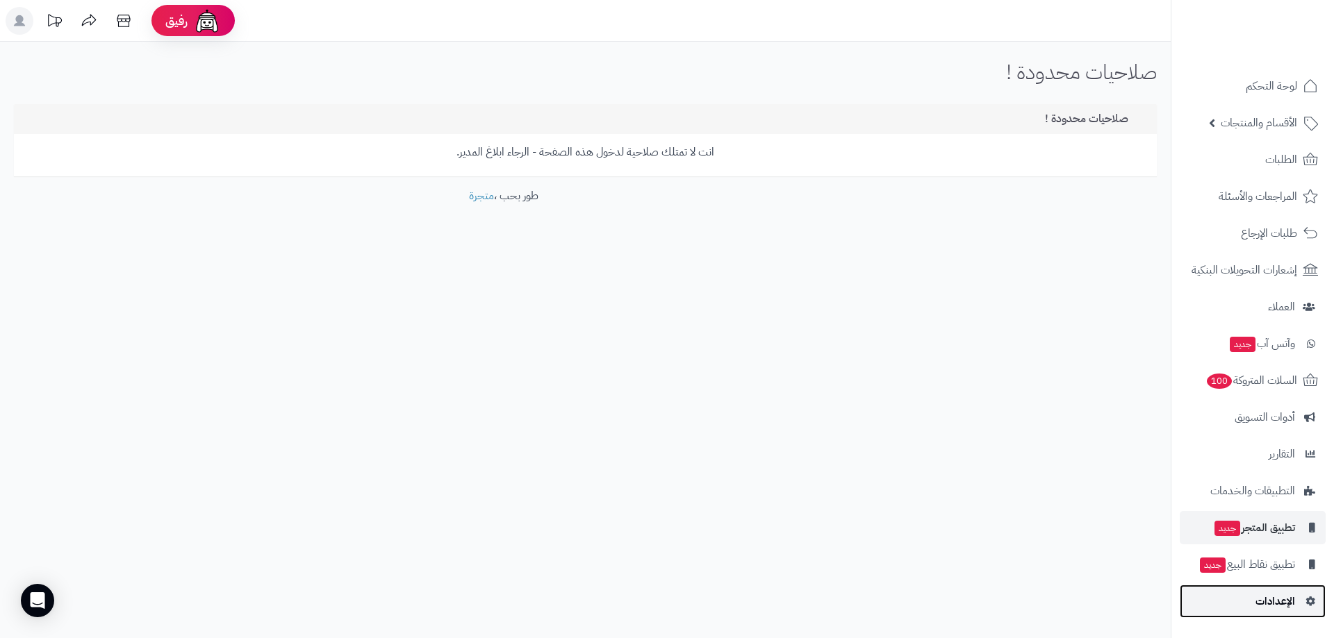
click at [1261, 593] on span "الإعدادات" at bounding box center [1275, 601] width 40 height 19
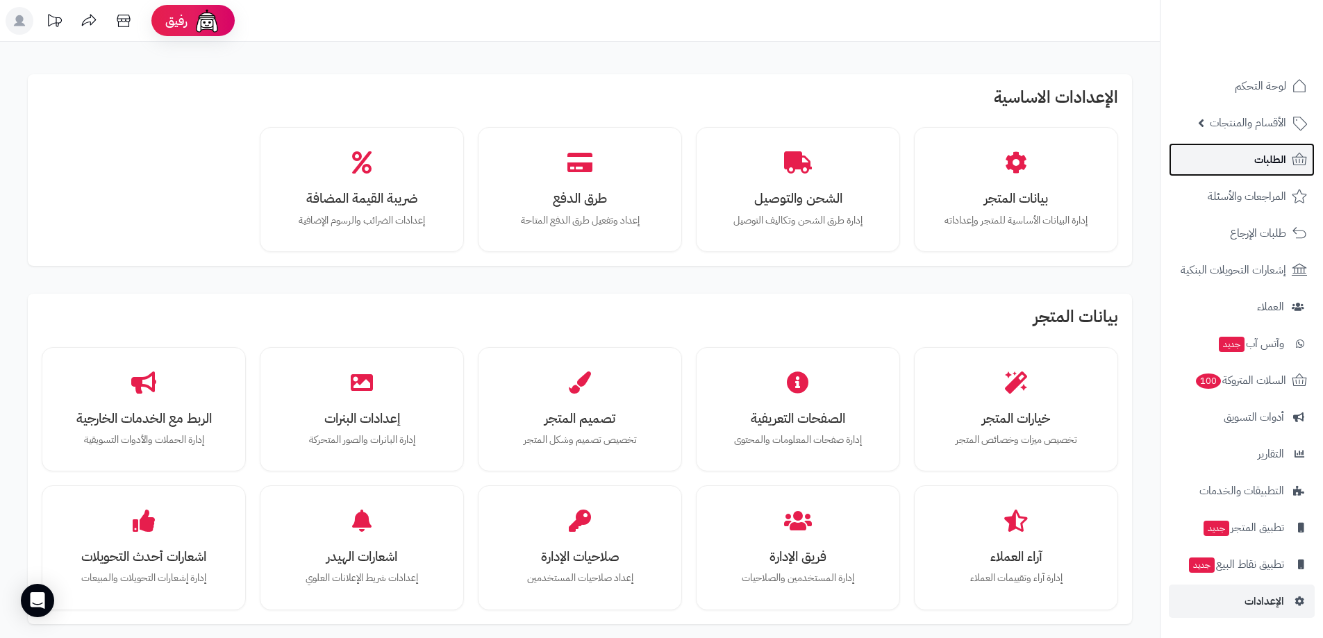
click at [1262, 170] on link "الطلبات" at bounding box center [1242, 159] width 146 height 33
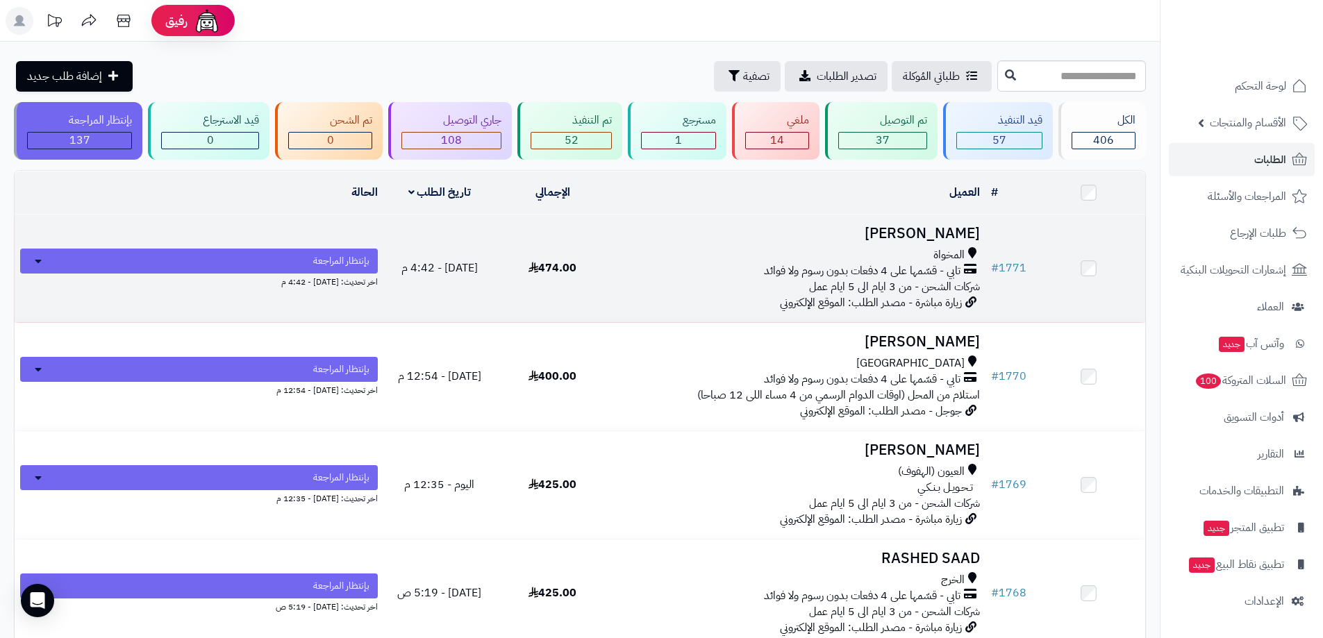
click at [697, 279] on div "المخواة تابي - قسّمها على 4 دفعات بدون رسوم ولا فوائد شركات الشحن - من 3 ايام ا…" at bounding box center [797, 271] width 365 height 48
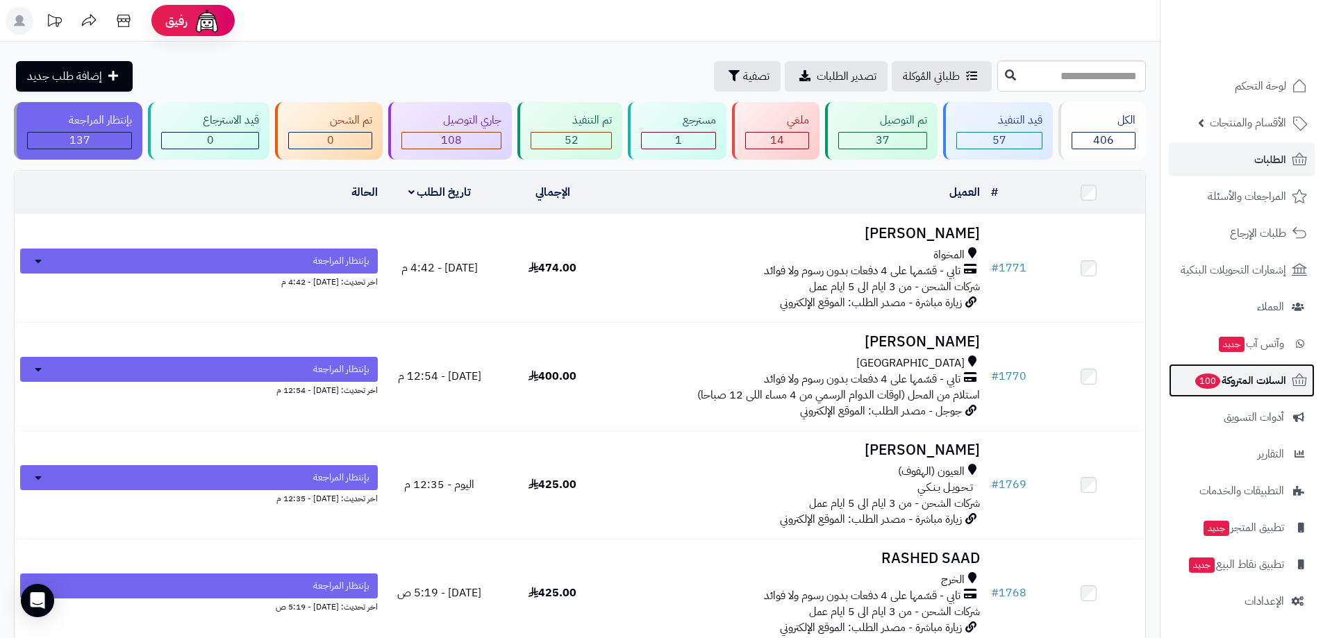
click at [1247, 371] on span "السلات المتروكة 100" at bounding box center [1240, 380] width 92 height 19
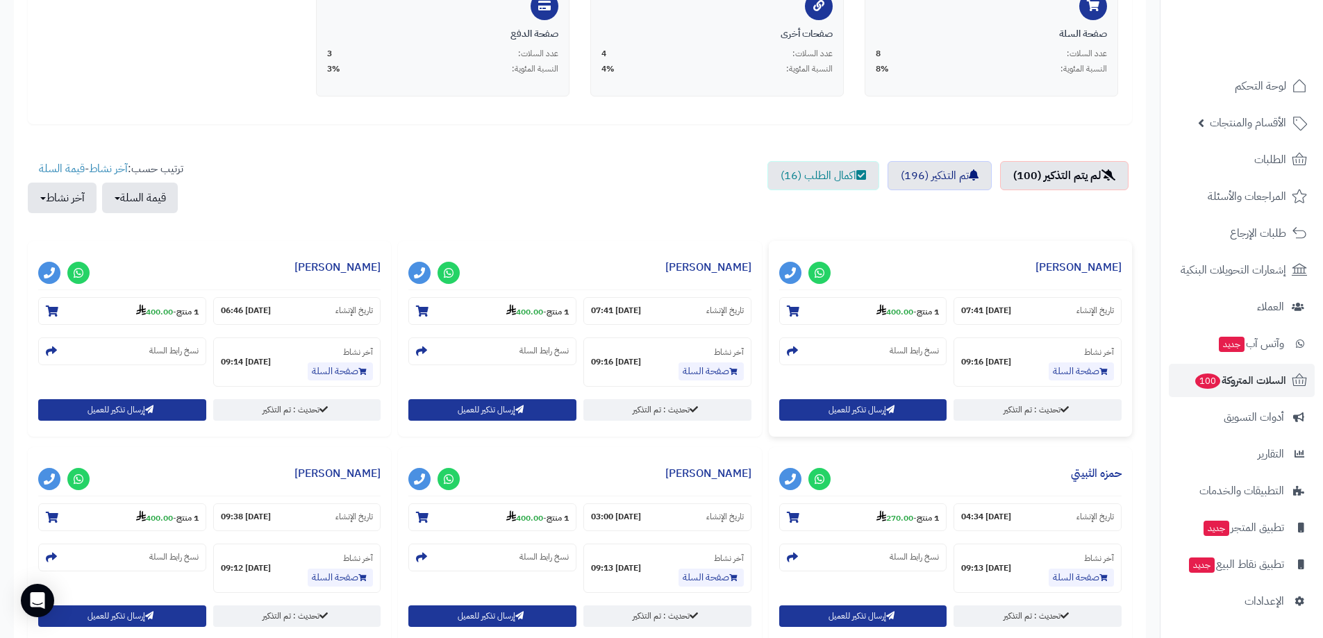
scroll to position [417, 0]
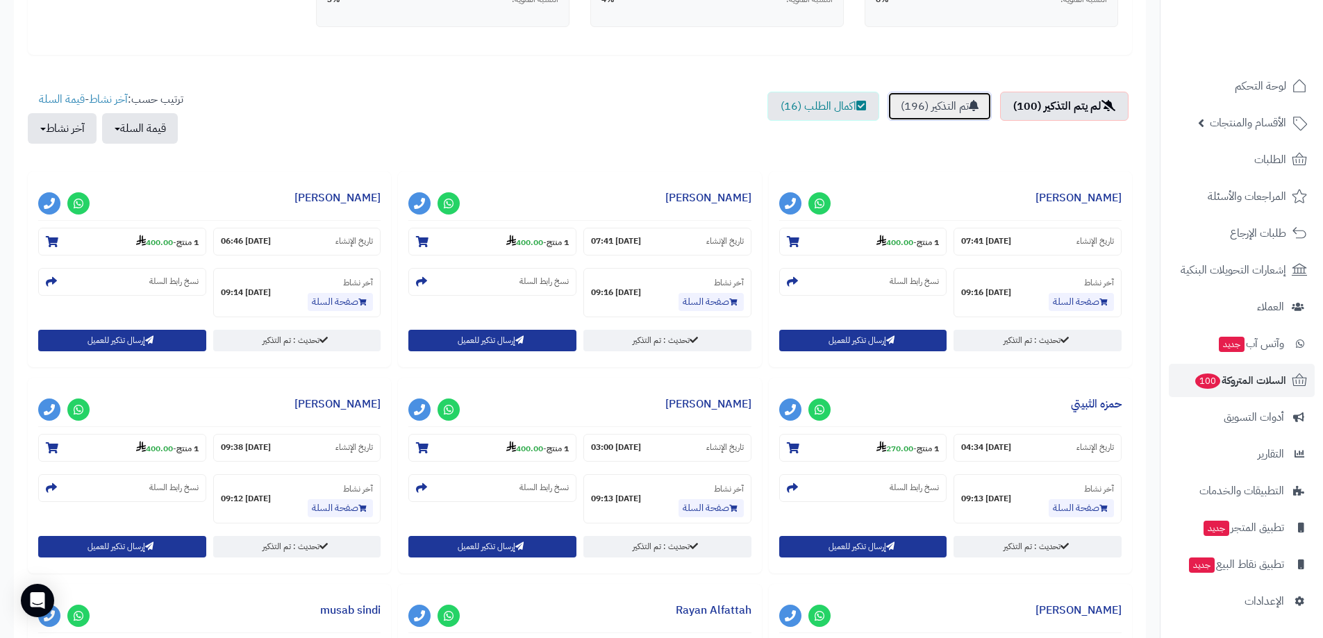
click at [920, 104] on link "تم التذكير (196)" at bounding box center [940, 106] width 104 height 29
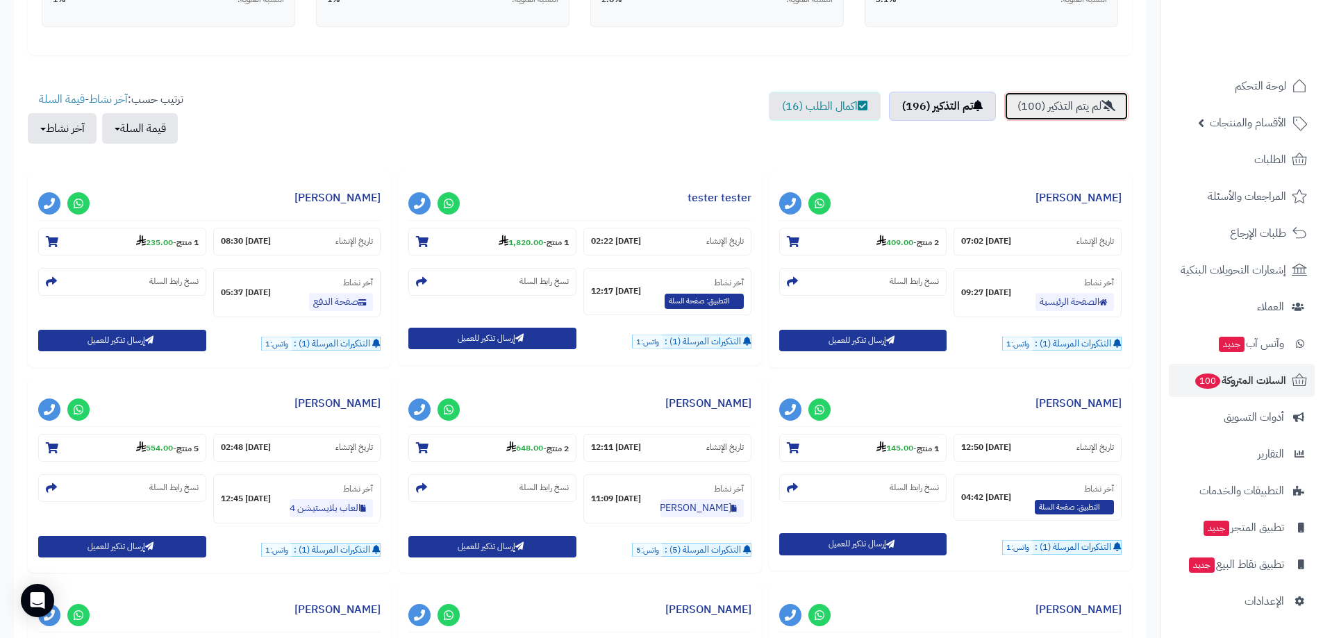
click at [1030, 106] on link "لم يتم التذكير (100)" at bounding box center [1067, 106] width 124 height 29
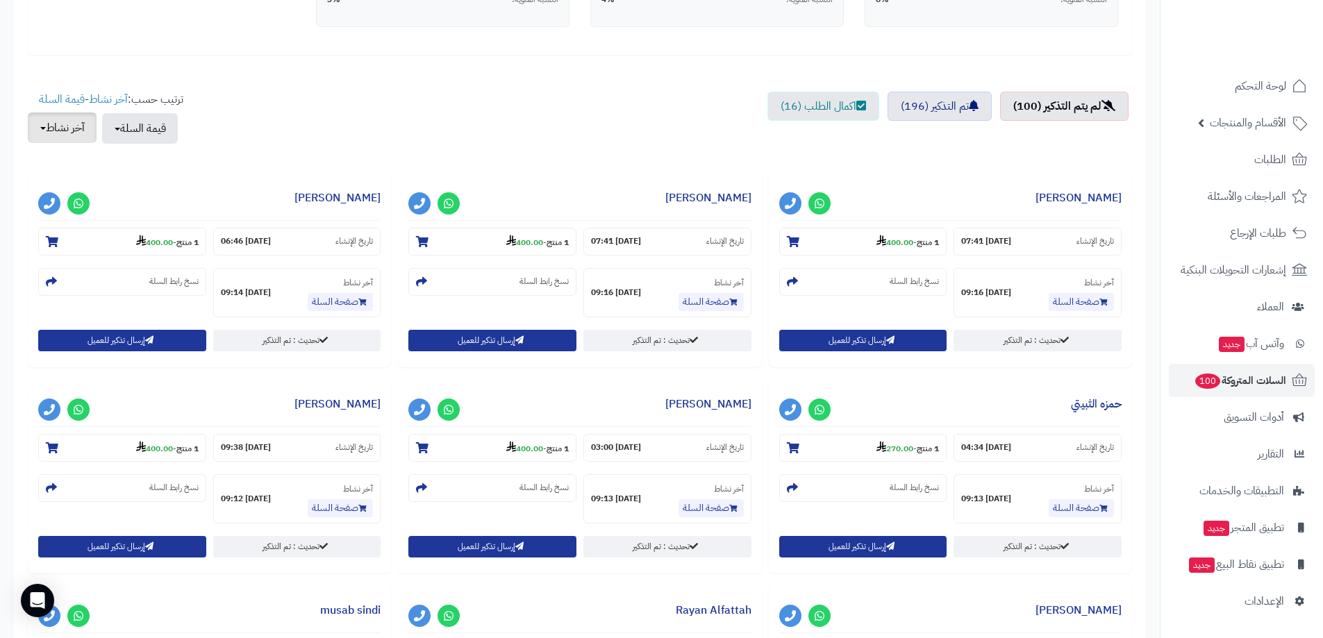
click at [42, 133] on button "آخر نشاط" at bounding box center [62, 128] width 69 height 31
click at [280, 131] on ul "لم يتم التذكير (100) تم التذكير (196) اكمال الطلب (16)" at bounding box center [580, 125] width 1105 height 66
click at [172, 127] on button "قيمة السلة" at bounding box center [140, 128] width 76 height 31
click at [370, 103] on ul "لم يتم التذكير (100) تم التذكير (196) اكمال الطلب (16)" at bounding box center [580, 125] width 1105 height 66
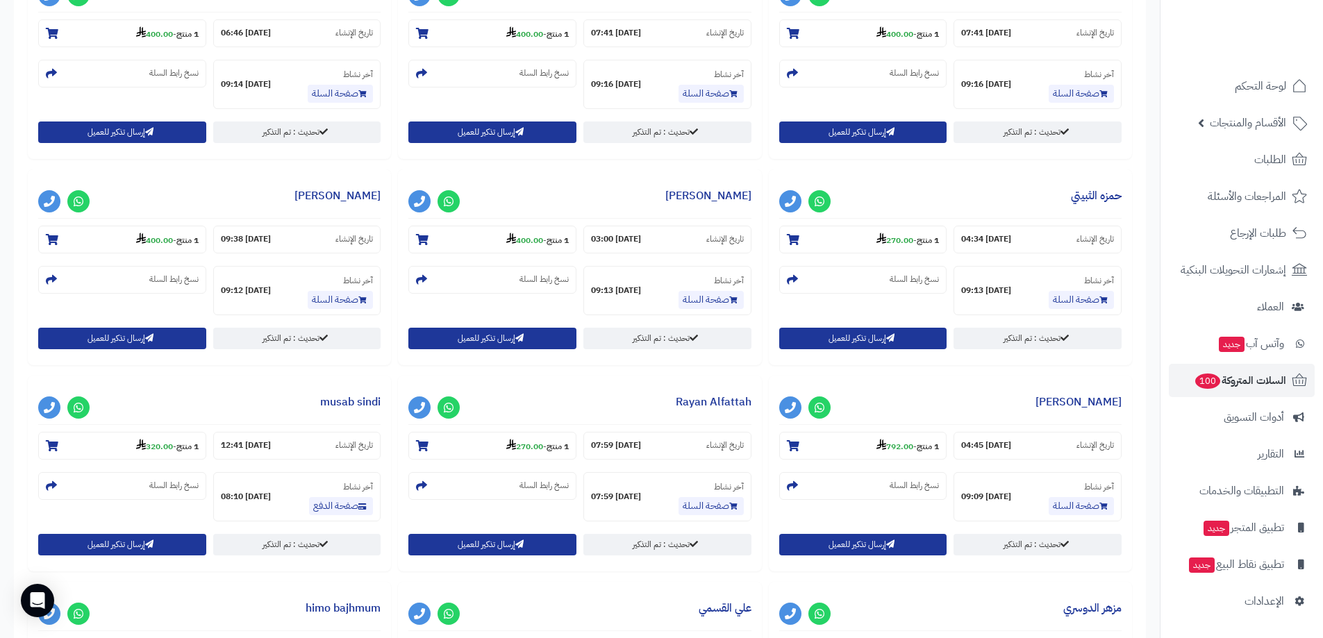
scroll to position [695, 0]
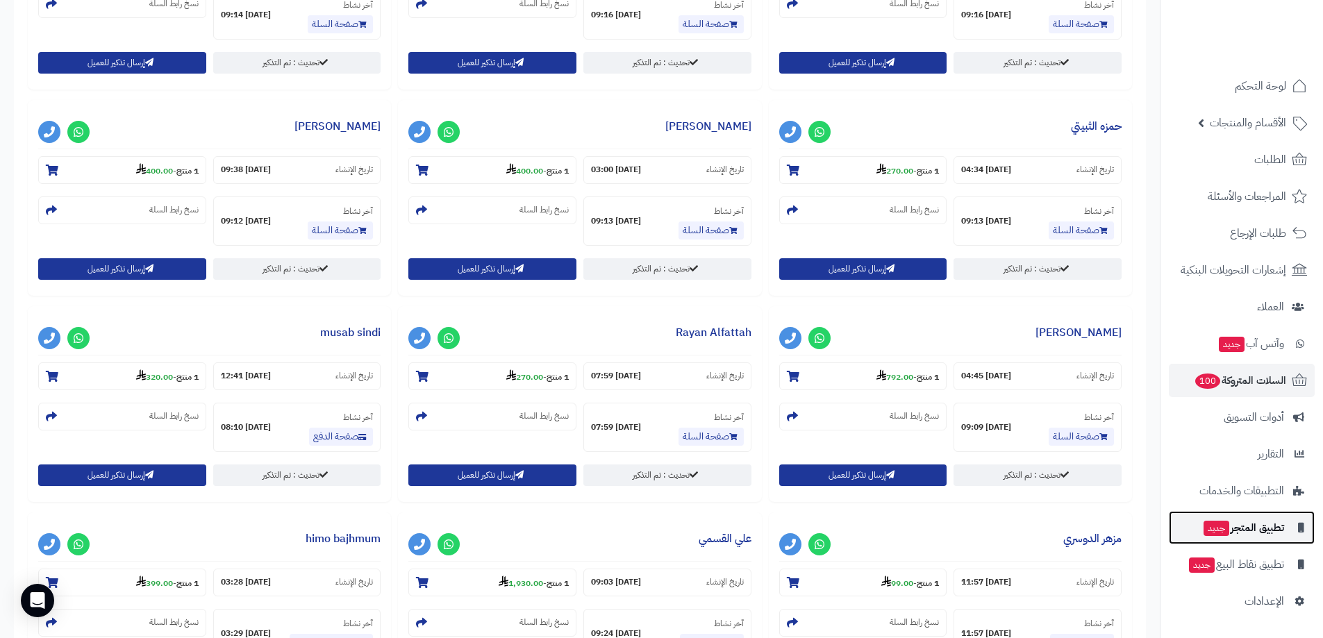
click at [1244, 529] on span "تطبيق المتجر جديد" at bounding box center [1244, 527] width 82 height 19
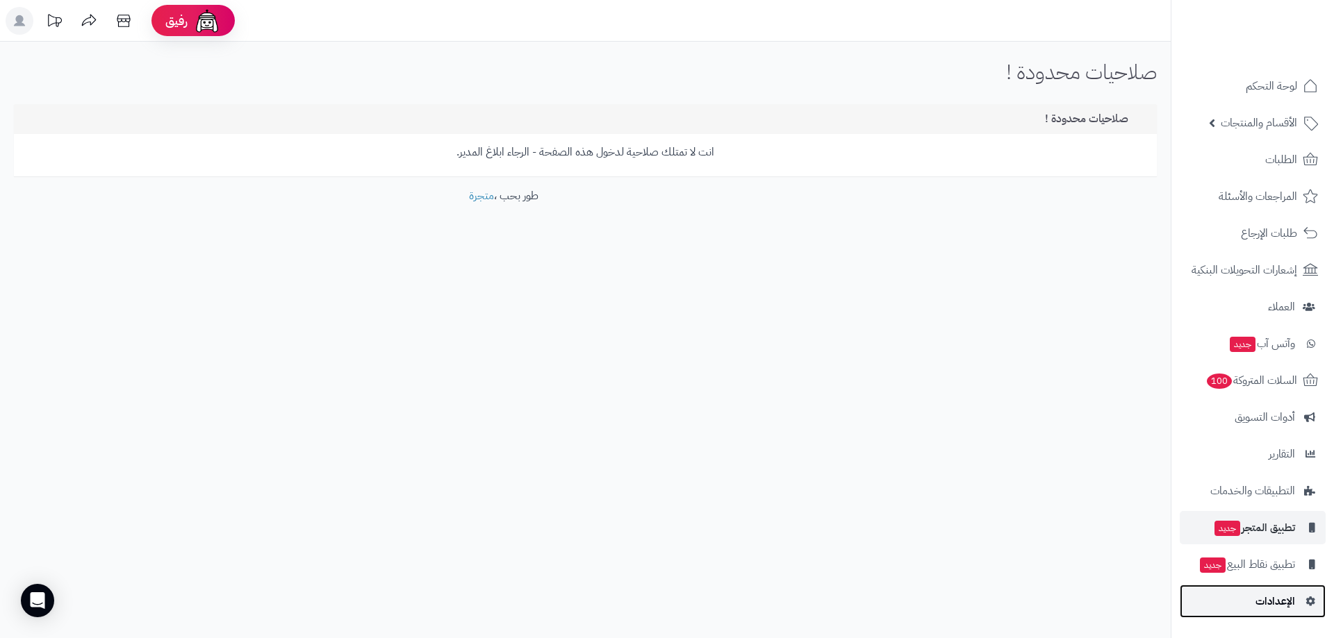
click at [1260, 602] on span "الإعدادات" at bounding box center [1275, 601] width 40 height 19
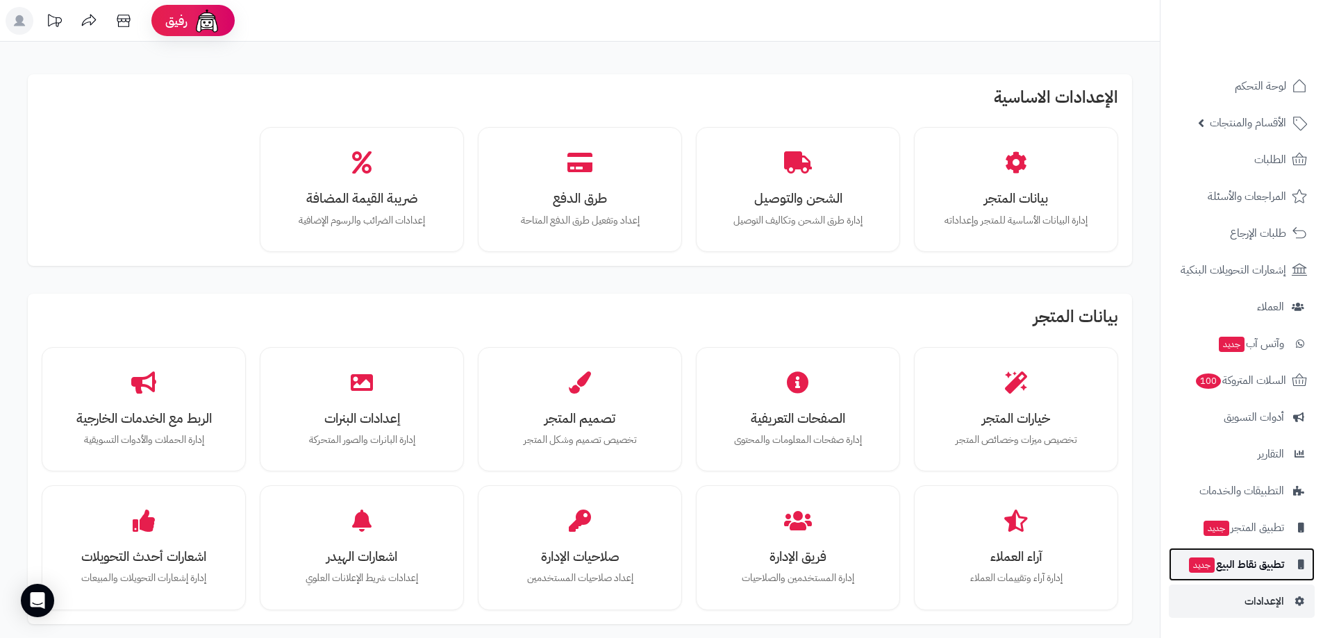
click at [1242, 565] on span "تطبيق نقاط البيع جديد" at bounding box center [1236, 564] width 97 height 19
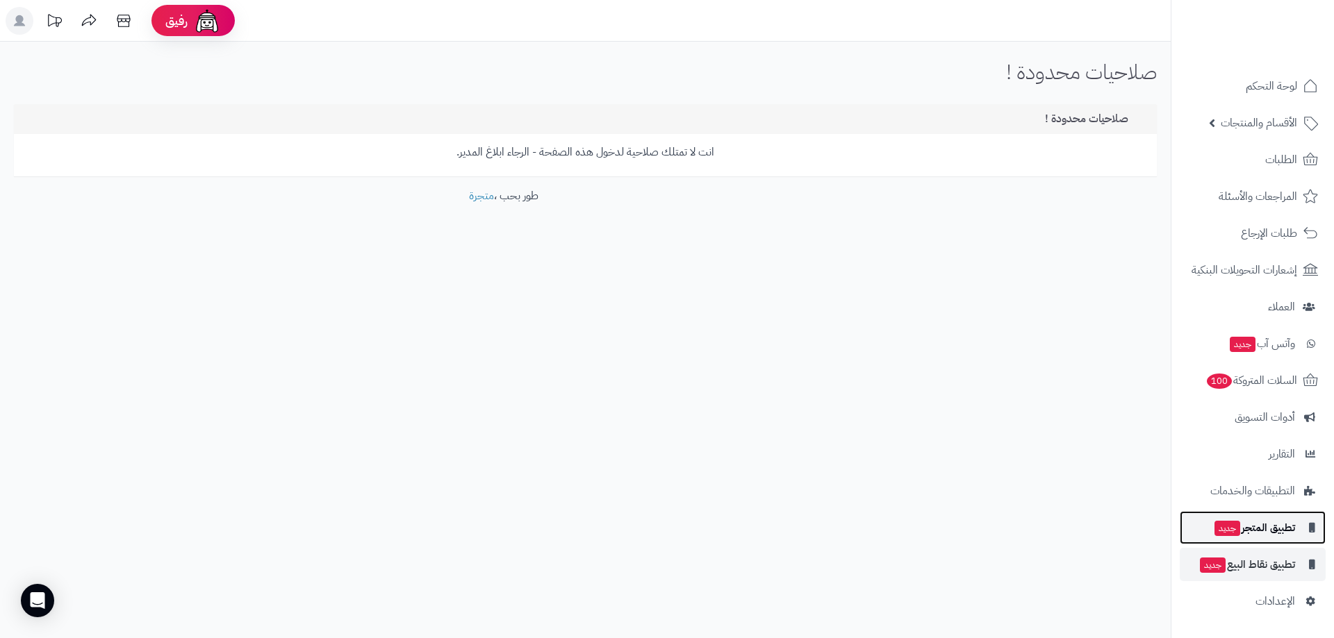
click at [1235, 531] on span "جديد" at bounding box center [1227, 528] width 26 height 15
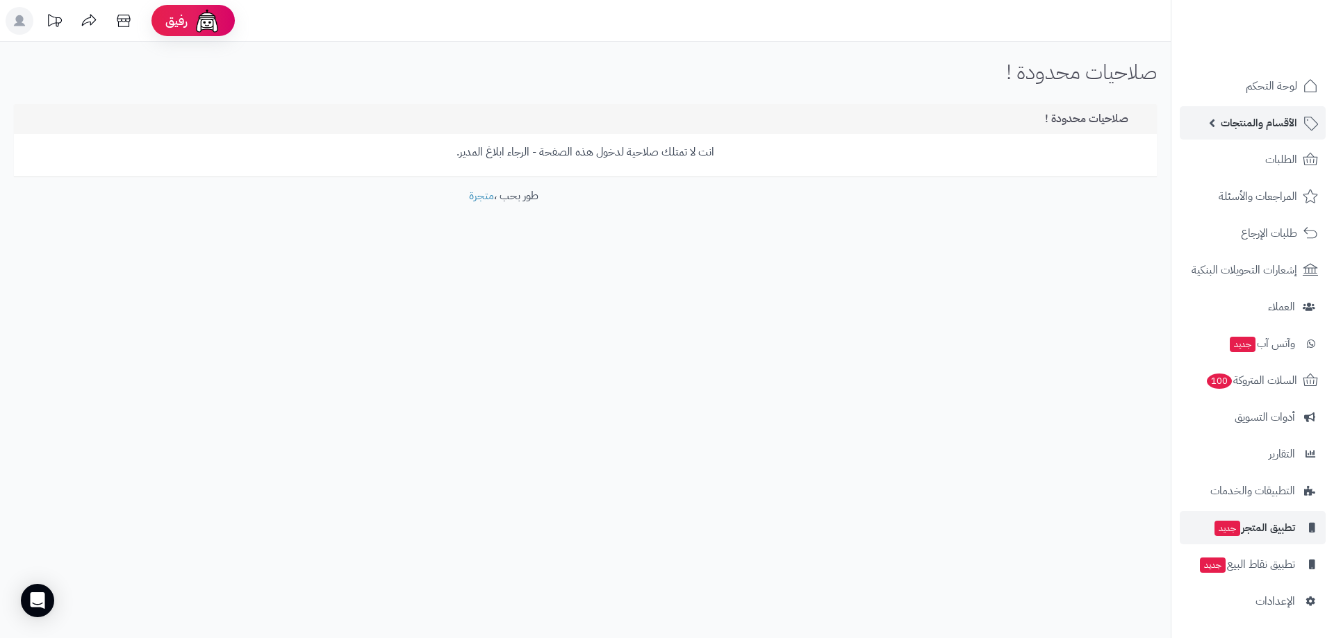
click at [1237, 136] on link "الأقسام والمنتجات" at bounding box center [1253, 122] width 146 height 33
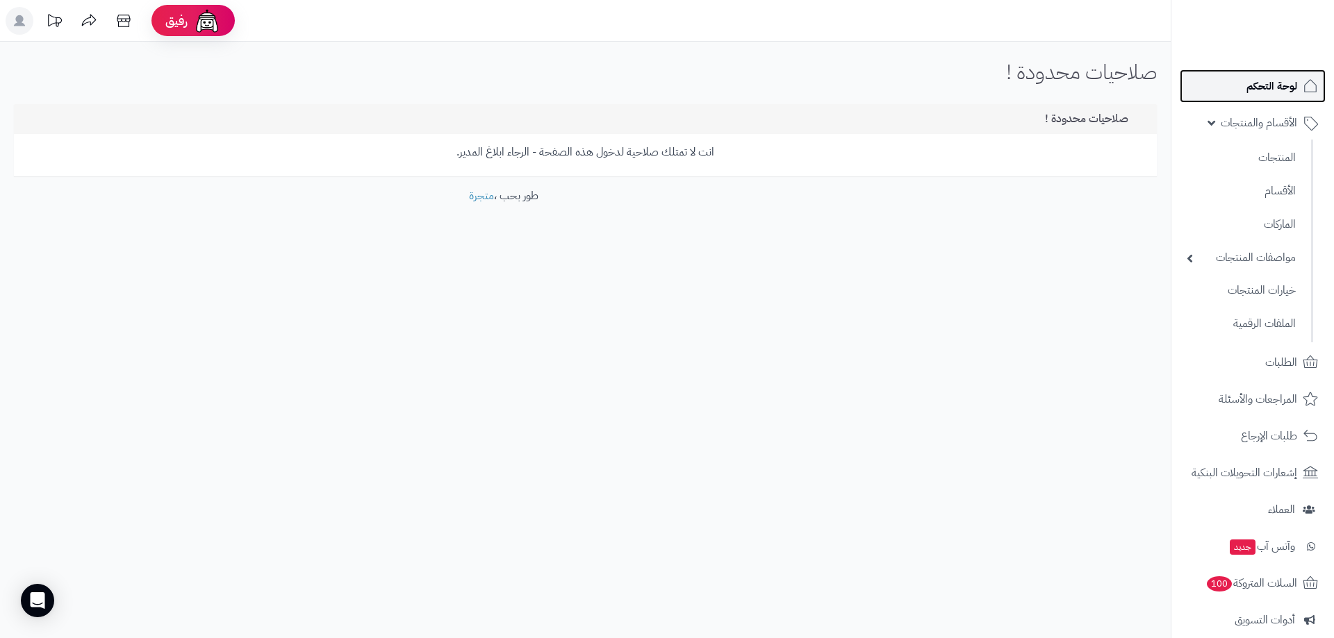
click at [1230, 75] on link "لوحة التحكم" at bounding box center [1253, 85] width 146 height 33
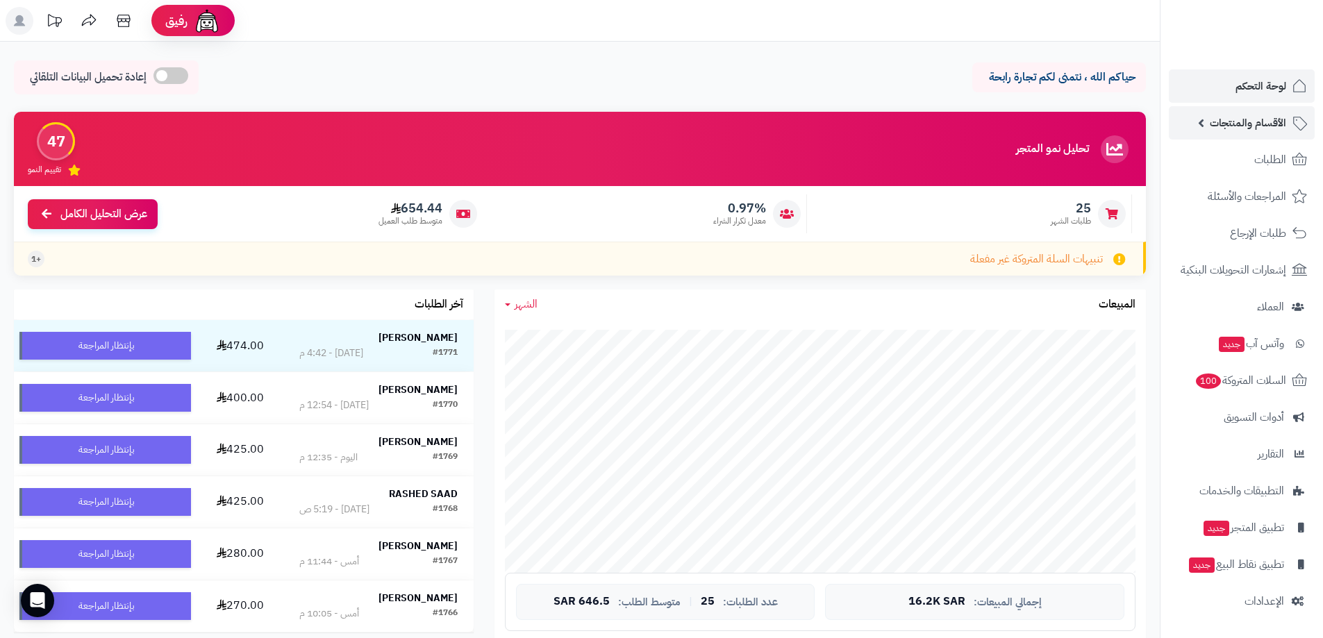
click at [1235, 115] on span "الأقسام والمنتجات" at bounding box center [1248, 122] width 76 height 19
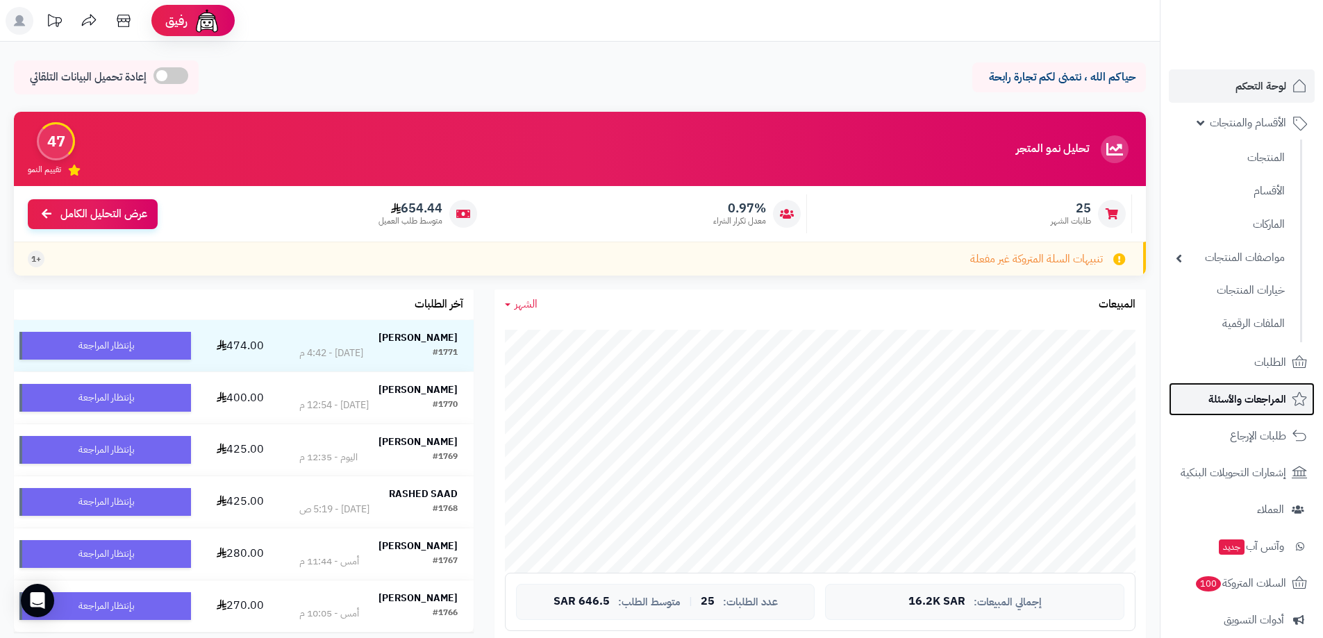
click at [1272, 410] on link "المراجعات والأسئلة" at bounding box center [1242, 399] width 146 height 33
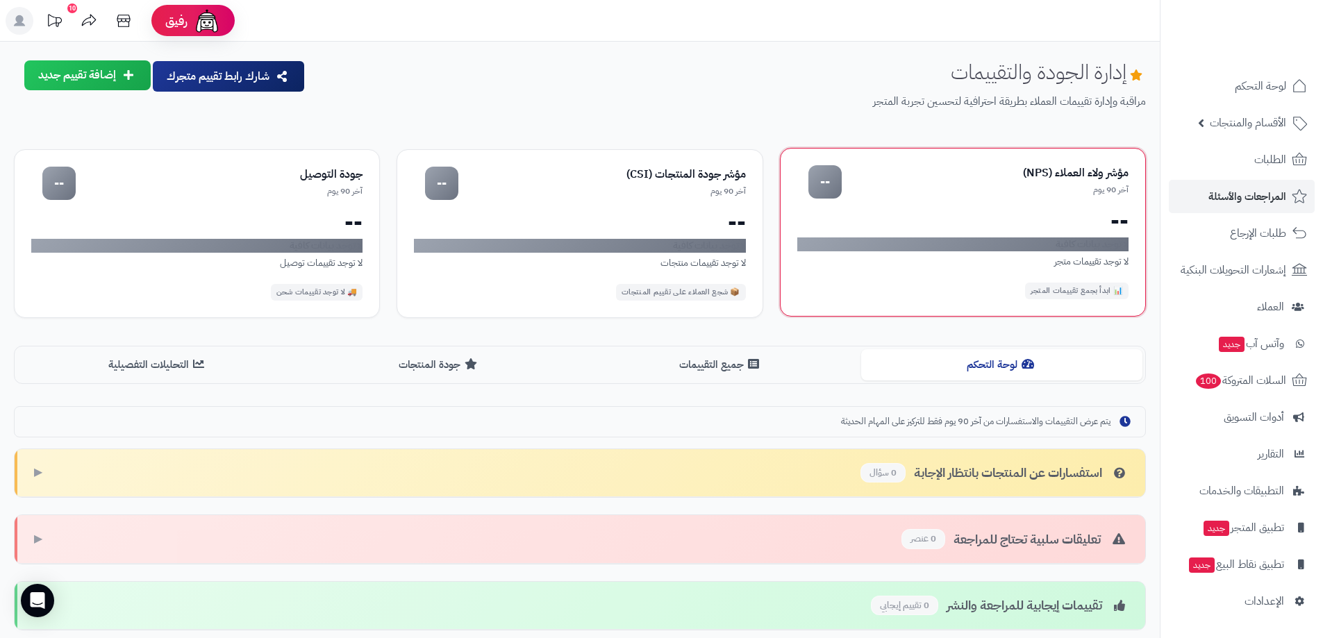
click at [979, 215] on div "--" at bounding box center [963, 221] width 331 height 22
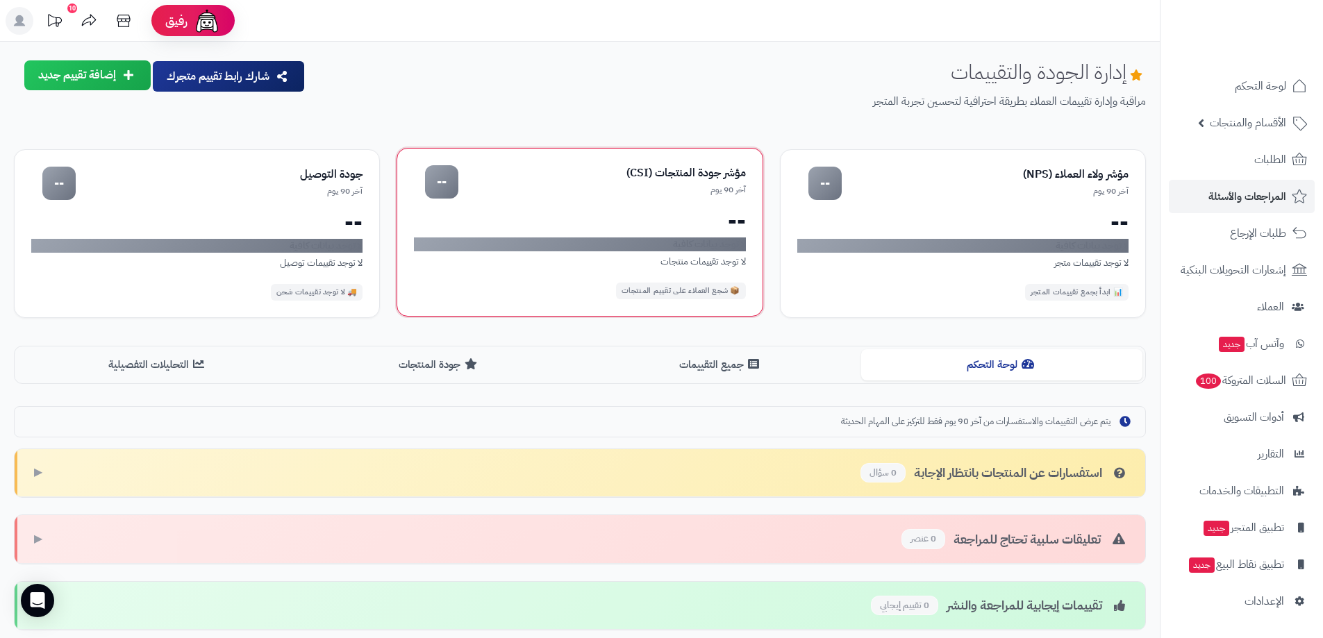
click at [526, 213] on div "--" at bounding box center [579, 221] width 331 height 22
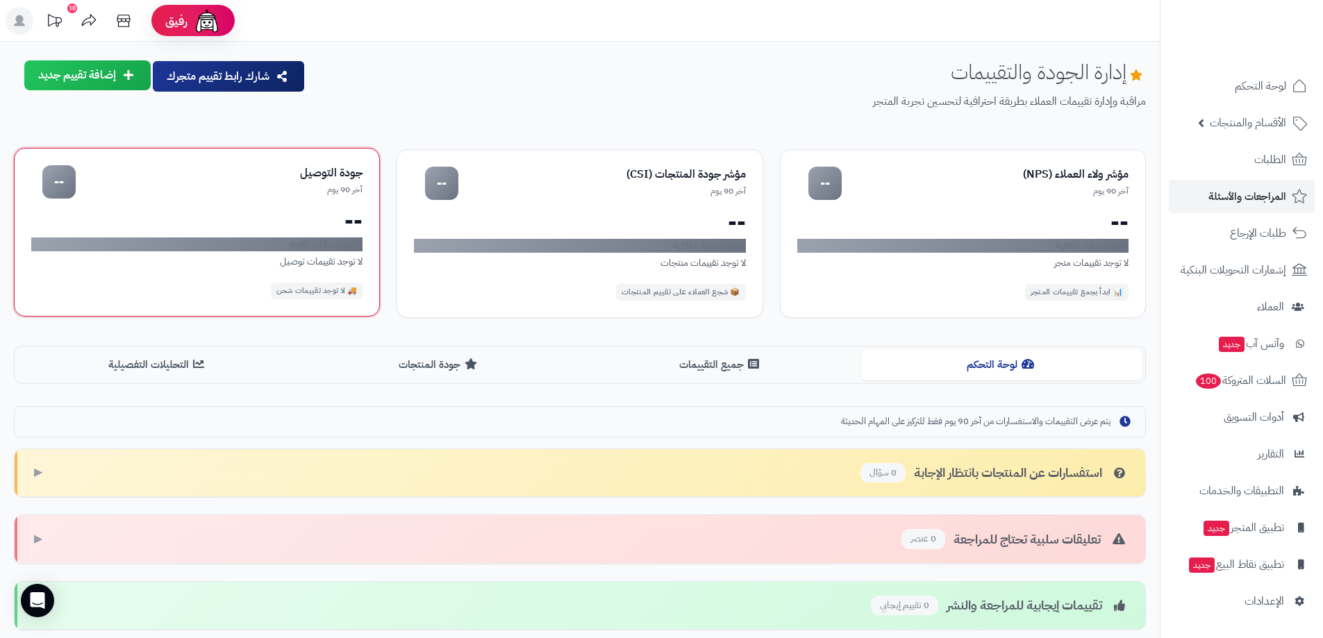
click at [276, 227] on div "--" at bounding box center [196, 221] width 331 height 22
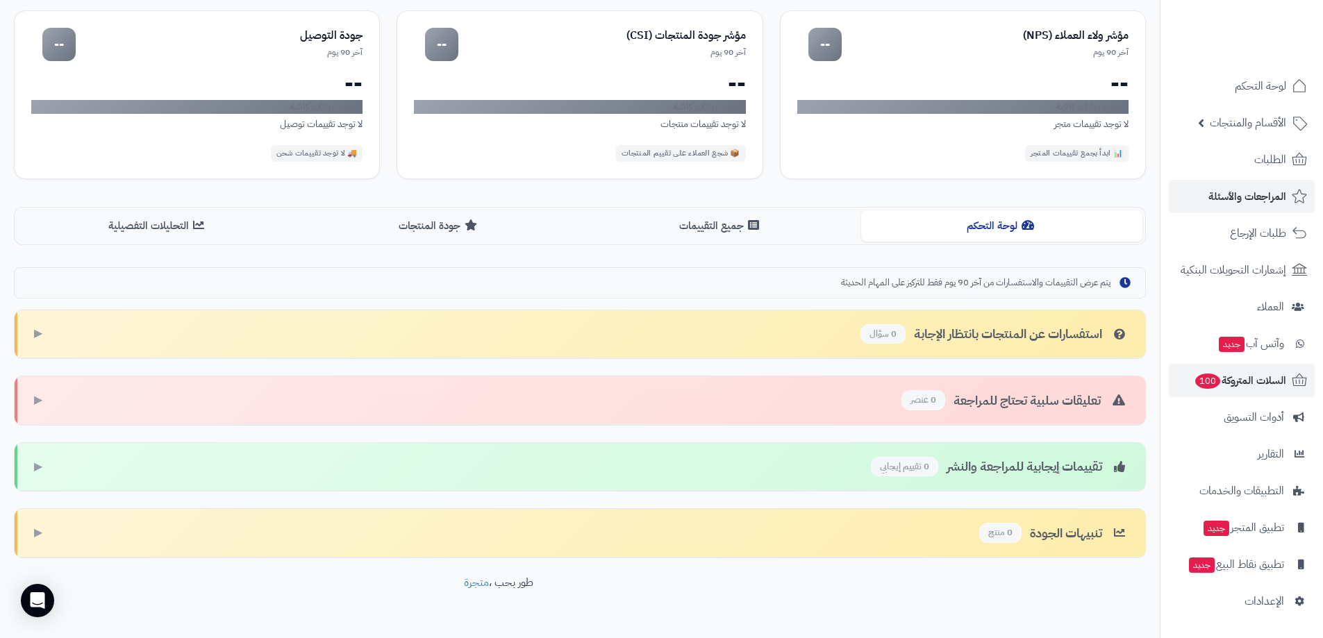
scroll to position [173, 0]
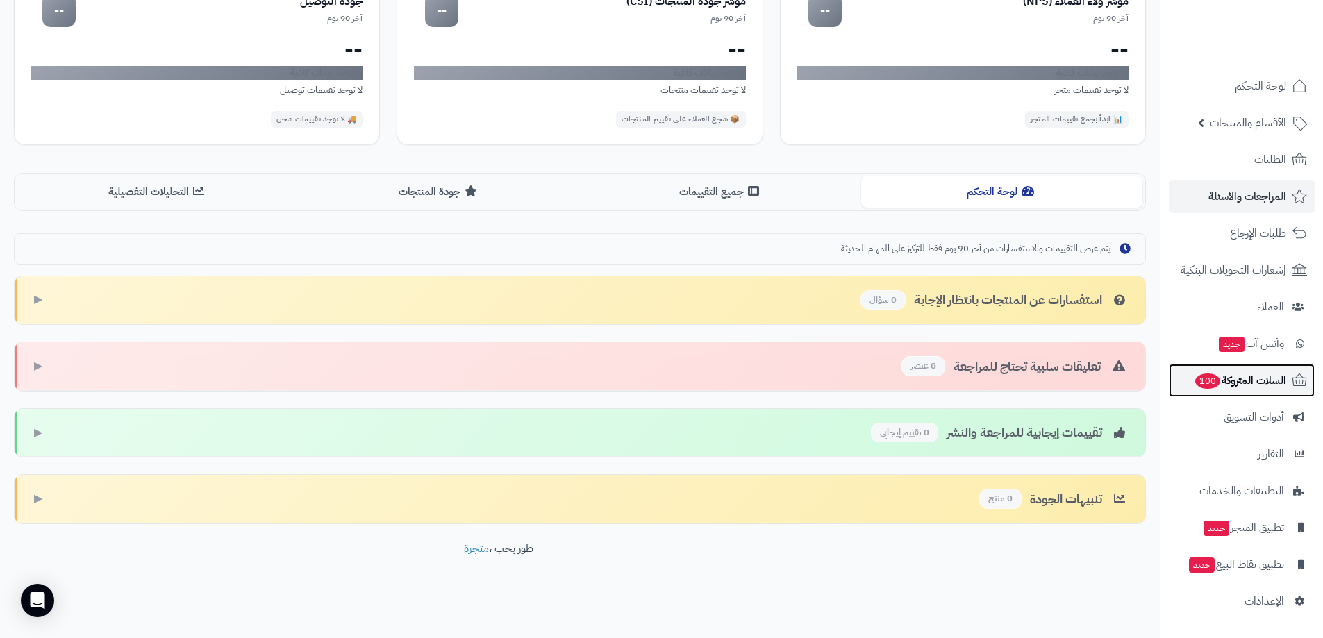
click at [1268, 365] on link "السلات المتروكة 100" at bounding box center [1242, 380] width 146 height 33
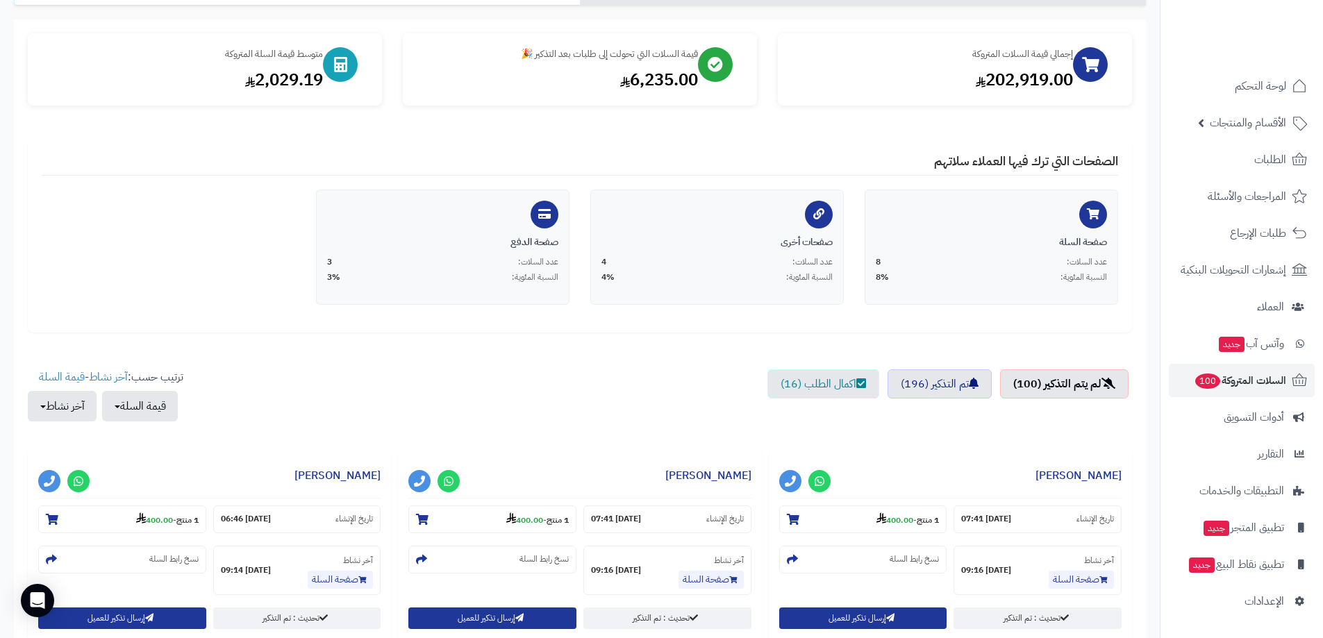
scroll to position [69, 0]
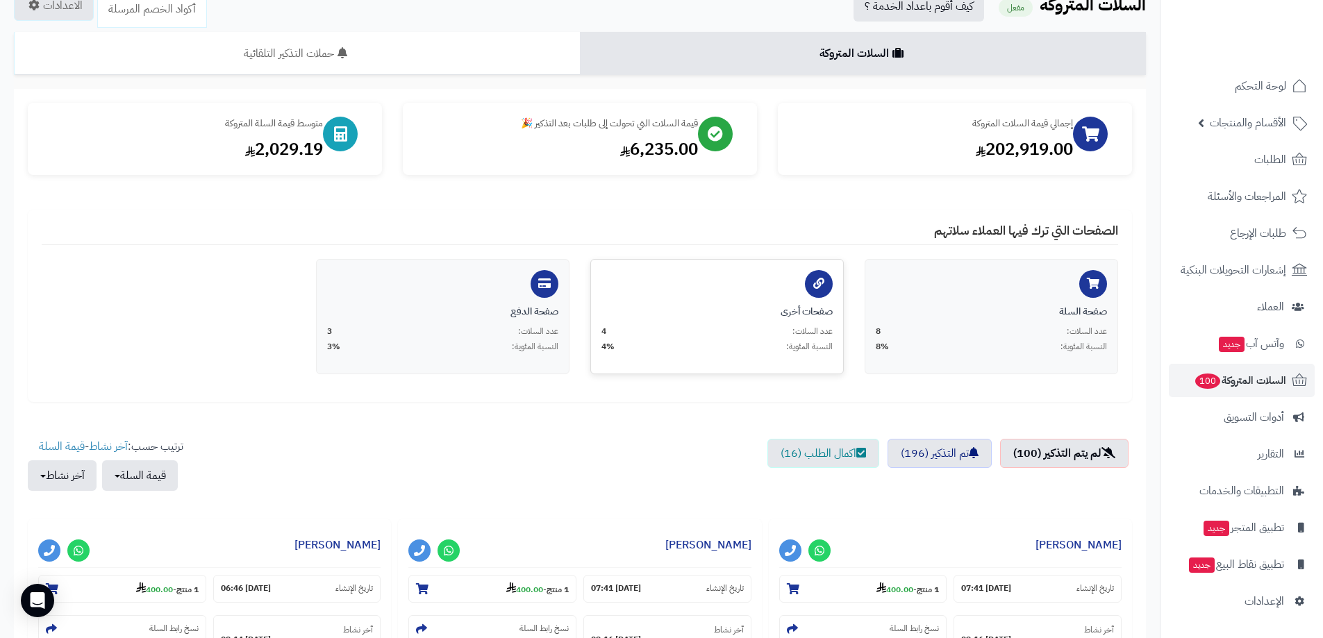
click at [772, 321] on div "صفحات أخرى عدد السلات: 4 النسبة المئوية: 4%" at bounding box center [717, 329] width 231 height 48
drag, startPoint x: 832, startPoint y: 274, endPoint x: 818, endPoint y: 282, distance: 15.9
click at [825, 277] on div "صفحات أخرى عدد السلات: 4 النسبة المئوية: 4%" at bounding box center [718, 316] width 254 height 115
click at [818, 282] on icon at bounding box center [819, 283] width 11 height 11
click at [460, 277] on div "صفحة الدفع عدد السلات: 3 النسبة المئوية: 3%" at bounding box center [443, 316] width 254 height 115
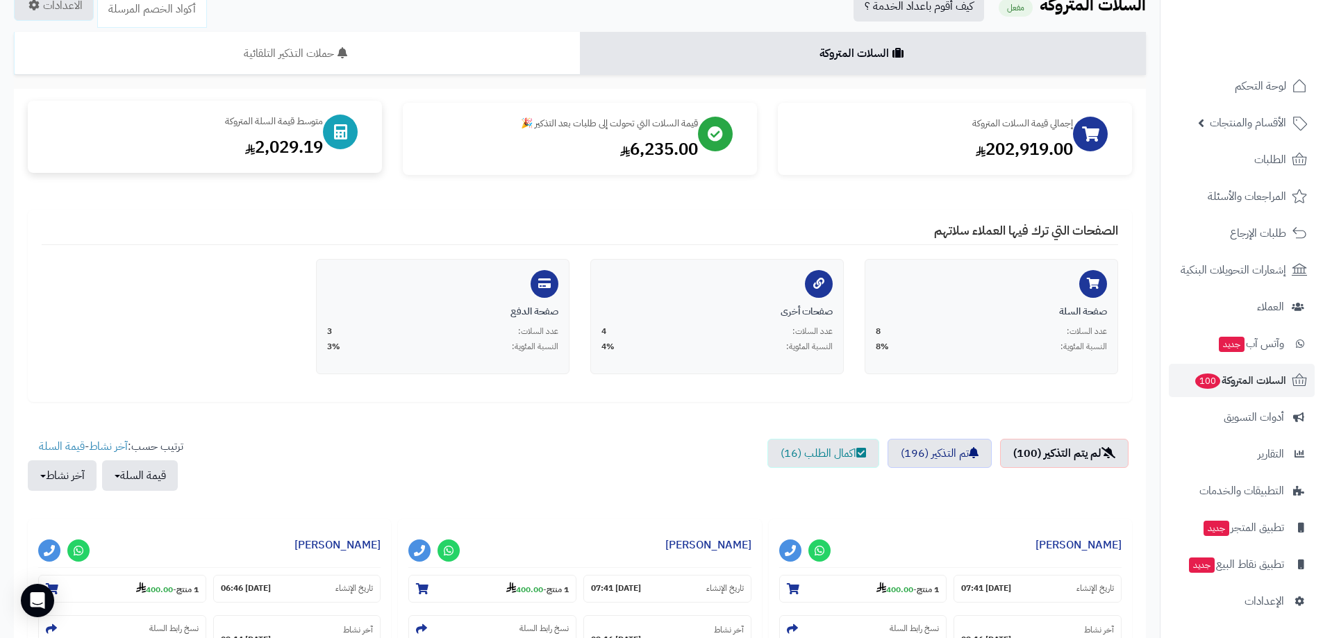
click at [333, 118] on div at bounding box center [340, 132] width 35 height 35
drag, startPoint x: 503, startPoint y: 135, endPoint x: 634, endPoint y: 135, distance: 131.3
click at [504, 135] on div "6,235.00" at bounding box center [557, 147] width 281 height 24
click at [858, 135] on div "202,919.00" at bounding box center [932, 147] width 281 height 24
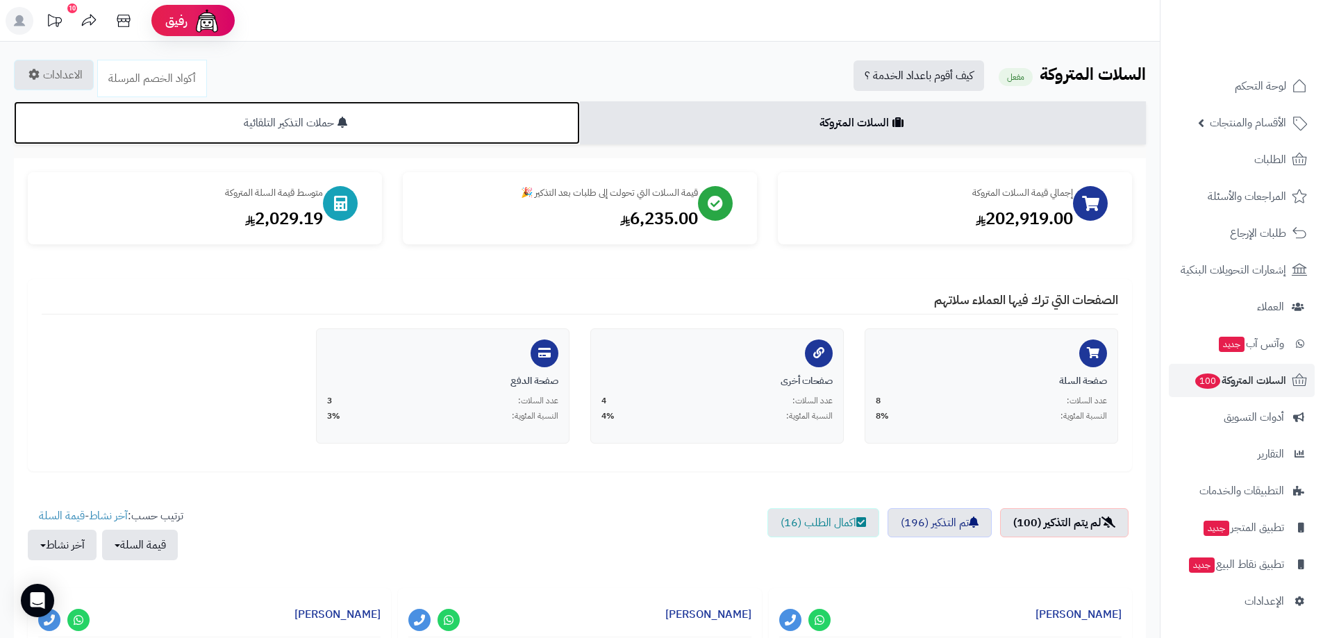
click at [429, 120] on link "حملات التذكير التلقائية" at bounding box center [297, 122] width 566 height 43
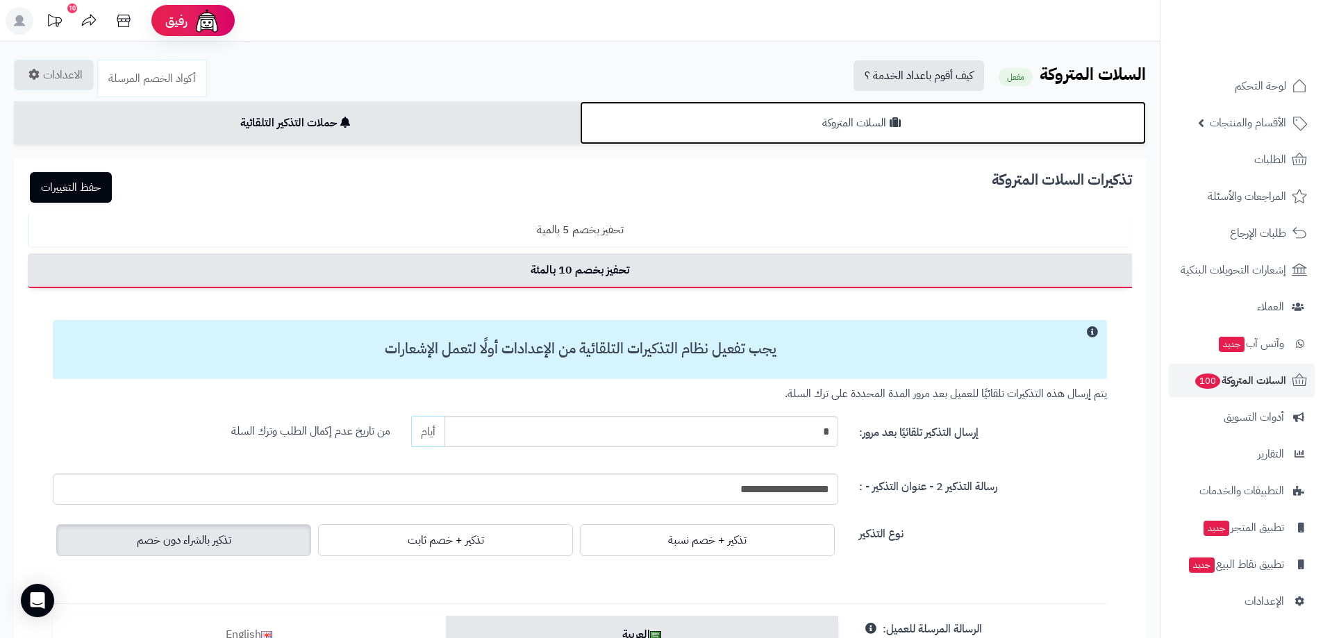
click at [643, 129] on link "السلات المتروكة" at bounding box center [863, 122] width 566 height 43
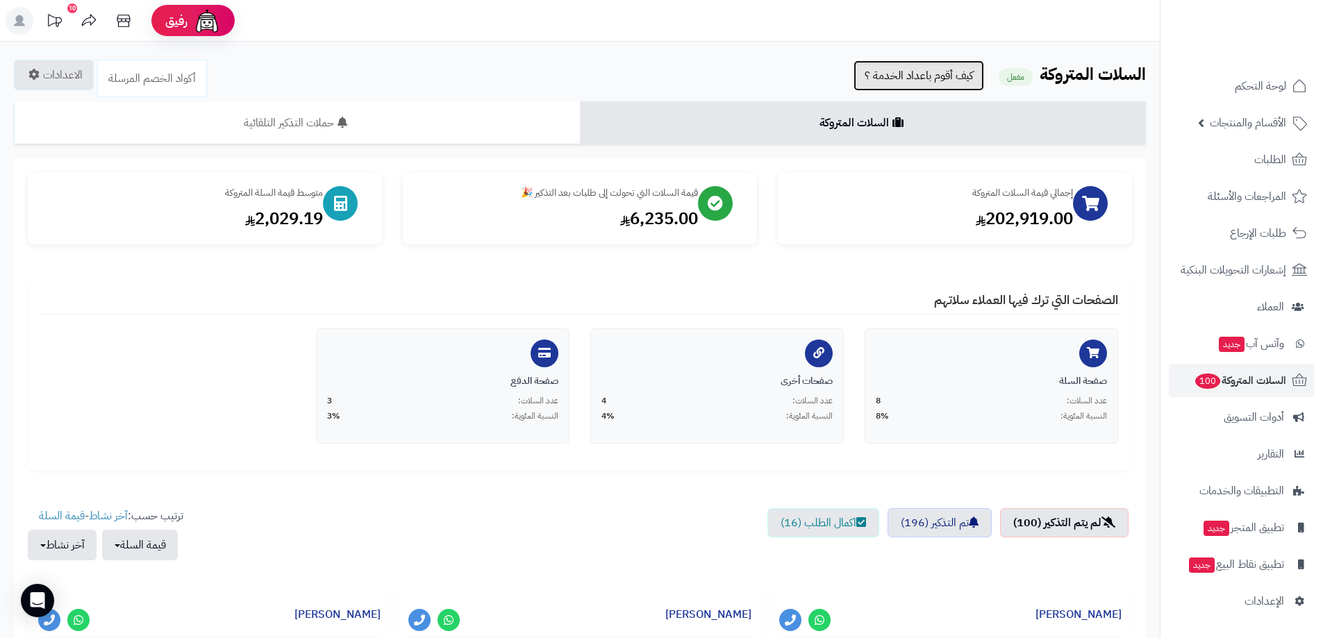
click at [872, 76] on link "كيف أقوم باعداد الخدمة ؟" at bounding box center [919, 75] width 131 height 31
